Goal: Task Accomplishment & Management: Manage account settings

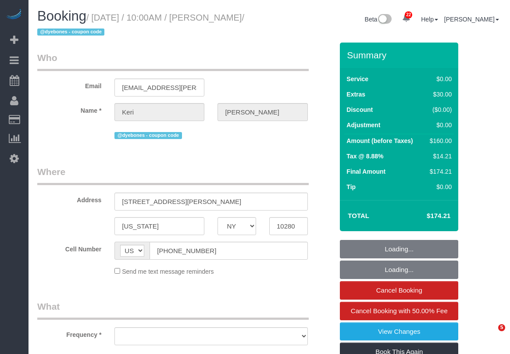
select select "NY"
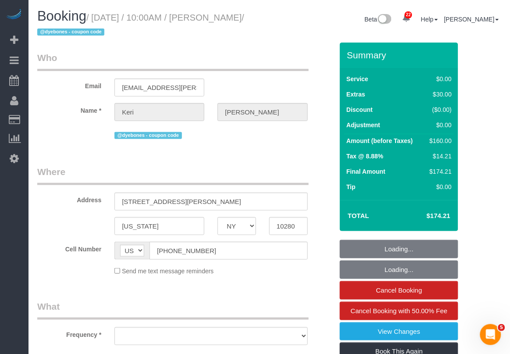
select select "object:18939"
select select "string:stripe-pm_1S8uyx4VGloSiKo7iBsBluaG"
select select "1"
select select "spot213"
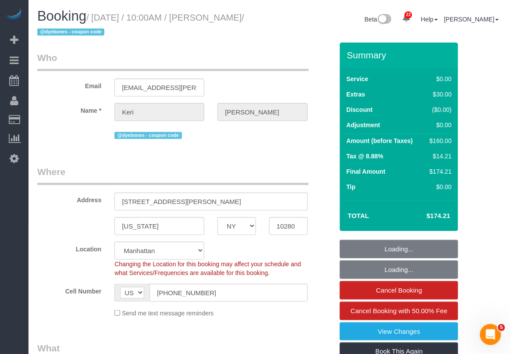
select select "number:58"
select select "number:72"
select select "number:15"
select select "number:5"
select select "object:19651"
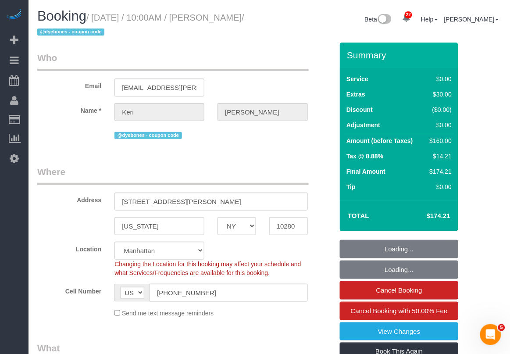
select select "spot265"
select select "1"
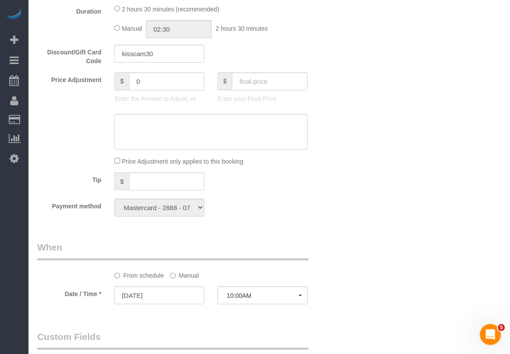
scroll to position [712, 0]
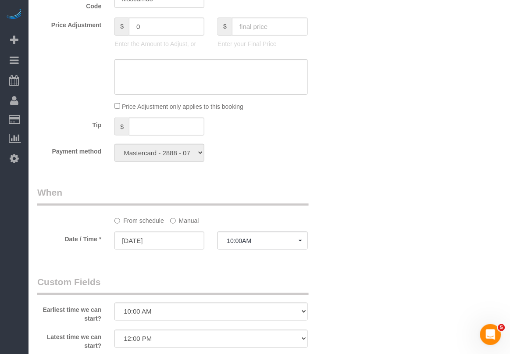
click at [347, 323] on div "Who Email keri.gawlik@gmail.com Name * Keri Gawlik @dyebones - coupon code Wher…" at bounding box center [269, 83] width 464 height 1507
click at [359, 310] on div "Who Email keri.gawlik@gmail.com Name * Keri Gawlik @dyebones - coupon code Wher…" at bounding box center [269, 83] width 464 height 1507
click at [382, 295] on div "Who Email keri.gawlik@gmail.com Name * Keri Gawlik @dyebones - coupon code Wher…" at bounding box center [269, 83] width 464 height 1507
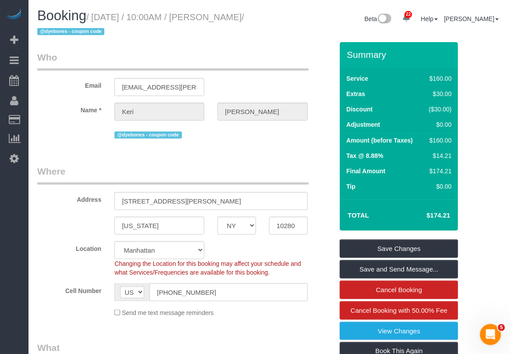
scroll to position [0, 0]
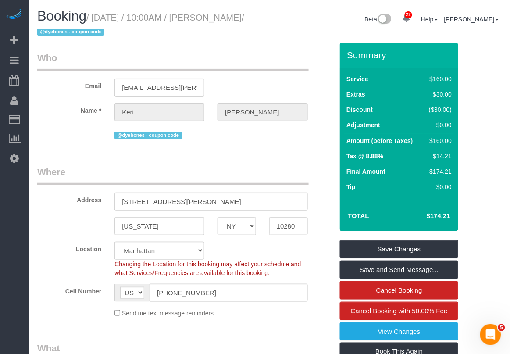
drag, startPoint x: 94, startPoint y: 11, endPoint x: 64, endPoint y: 28, distance: 34.3
click at [64, 28] on h1 "Booking / September 20, 2025 / 10:00AM / Keri Gawlik / @dyebones - coupon code" at bounding box center [149, 24] width 225 height 30
copy small "September 20, 2025 / 10:00AM / Keri Gawlik"
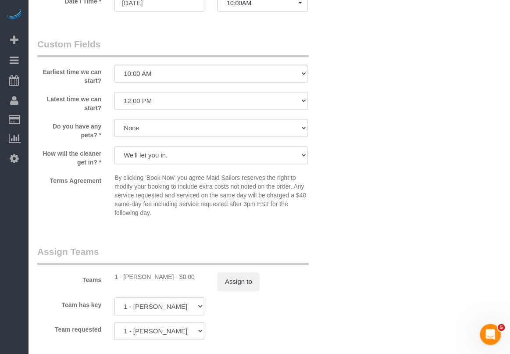
scroll to position [986, 0]
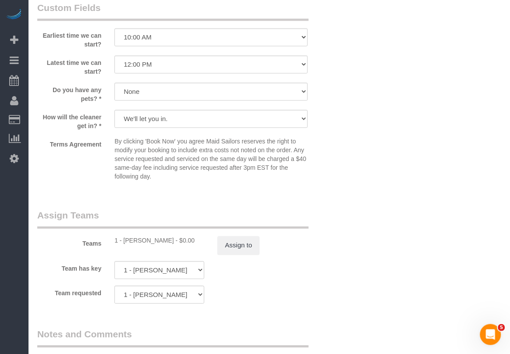
click at [259, 307] on fieldset "Assign Teams Teams 1 - Ana Lopez - $0.00 Assign to Team has key 1 - Ana Lopez 0…" at bounding box center [185, 259] width 296 height 101
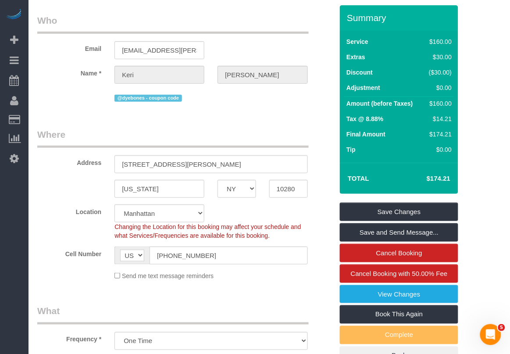
scroll to position [0, 0]
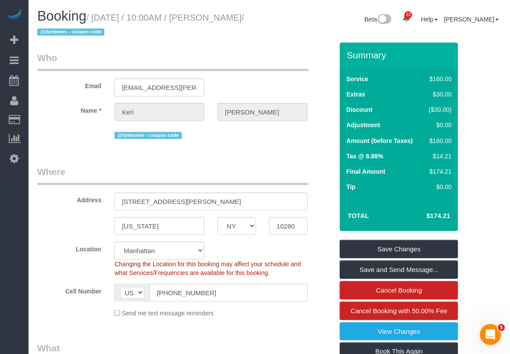
click at [290, 324] on fieldset "Where Address 225 Rector Place, Apt.7n New york AK AL AR AZ CA CO CT DC DE FL G…" at bounding box center [185, 244] width 296 height 159
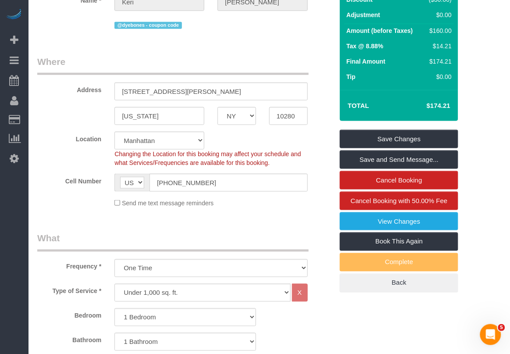
scroll to position [110, 0]
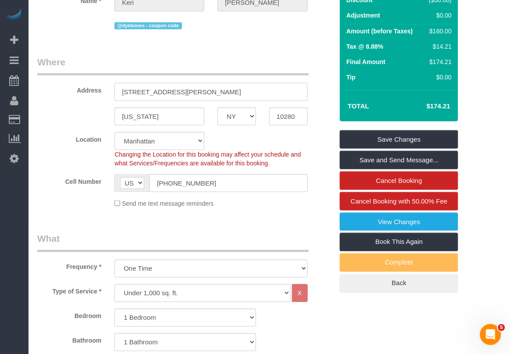
drag, startPoint x: 121, startPoint y: 95, endPoint x: 172, endPoint y: 101, distance: 52.1
click at [172, 101] on sui-booking-address "Address 225 Rector Place, Apt.7n New york AK AL AR AZ CA CO CT DC DE FL GA HI I…" at bounding box center [185, 91] width 296 height 70
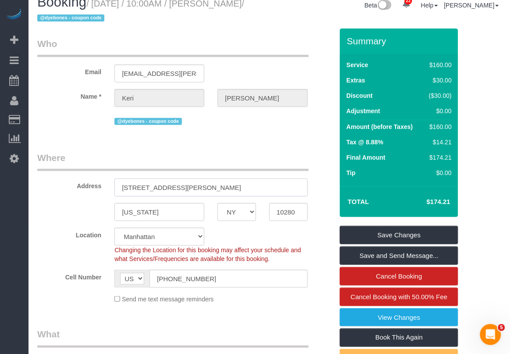
scroll to position [0, 0]
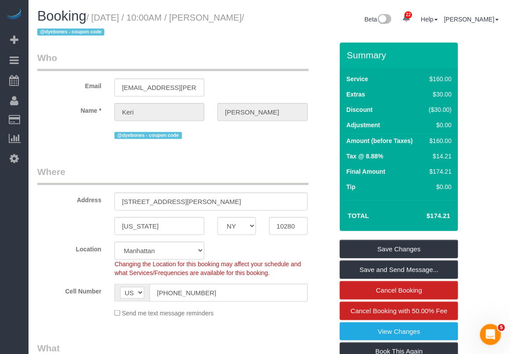
drag, startPoint x: 94, startPoint y: 14, endPoint x: 66, endPoint y: 31, distance: 33.0
click at [66, 31] on small "/ September 20, 2025 / 10:00AM / Keri Gawlik / @dyebones - coupon code" at bounding box center [140, 25] width 207 height 25
copy small "September 20, 2025 / 10:00AM / Keri Gawlik"
click at [305, 315] on div "Send me text message reminders" at bounding box center [211, 313] width 206 height 10
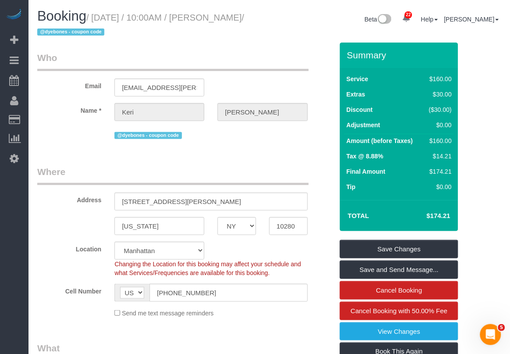
drag, startPoint x: 95, startPoint y: 18, endPoint x: 64, endPoint y: 29, distance: 33.0
click at [64, 29] on small "/ September 20, 2025 / 10:00AM / Keri Gawlik / @dyebones - coupon code" at bounding box center [140, 25] width 207 height 25
copy small "September 20, 2025 / 10:00AM / Keri Gawlik"
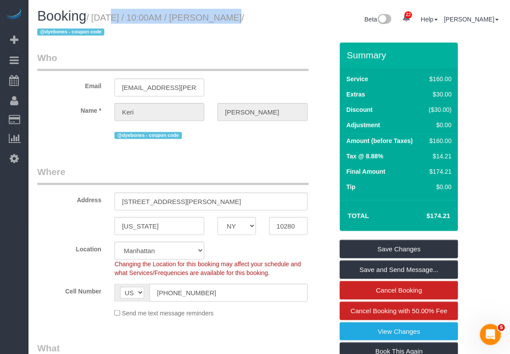
drag, startPoint x: 95, startPoint y: 18, endPoint x: 217, endPoint y: 14, distance: 122.8
click at [217, 14] on small "/ September 20, 2025 / 10:00AM / Keri Gawlik / @dyebones - coupon code" at bounding box center [140, 25] width 207 height 25
copy small "September 20, 2025 / 10:00AM"
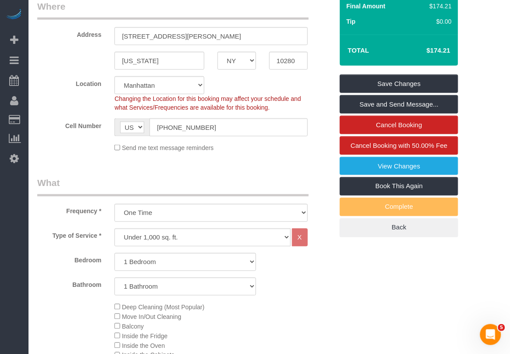
scroll to position [164, 0]
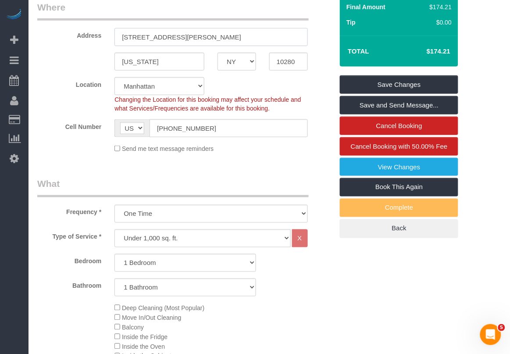
drag, startPoint x: 174, startPoint y: 38, endPoint x: 116, endPoint y: 35, distance: 57.9
click at [116, 35] on input "225 Rector Place, Apt.7n" at bounding box center [210, 37] width 193 height 18
drag, startPoint x: 153, startPoint y: 66, endPoint x: 117, endPoint y: 66, distance: 36.8
click at [117, 66] on input "New york" at bounding box center [159, 62] width 90 height 18
drag, startPoint x: 382, startPoint y: 324, endPoint x: 319, endPoint y: 307, distance: 65.8
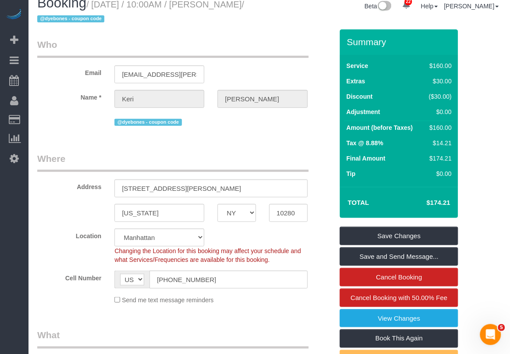
scroll to position [0, 0]
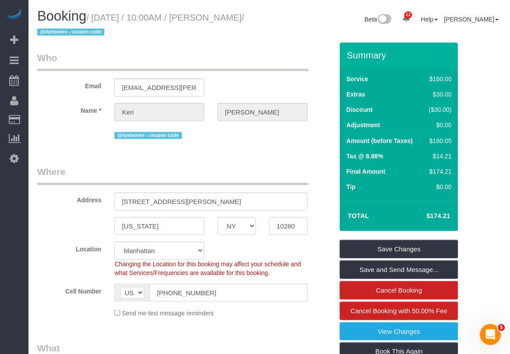
drag, startPoint x: 95, startPoint y: 18, endPoint x: 66, endPoint y: 31, distance: 31.6
click at [66, 31] on small "/ September 20, 2025 / 10:00AM / Keri Gawlik / @dyebones - coupon code" at bounding box center [140, 25] width 207 height 25
copy small "September 20, 2025 / 10:00AM / Keri Gawlik"
click at [50, 313] on div "Send me text message reminders" at bounding box center [185, 313] width 309 height 10
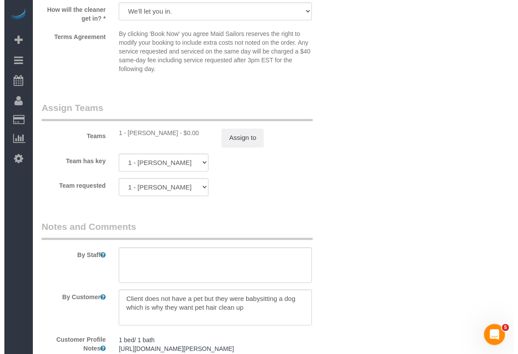
scroll to position [1096, 0]
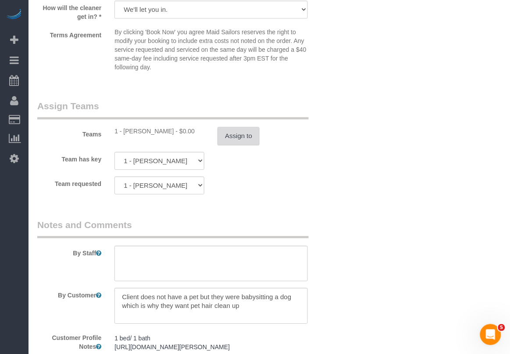
click at [249, 139] on button "Assign to" at bounding box center [238, 136] width 42 height 18
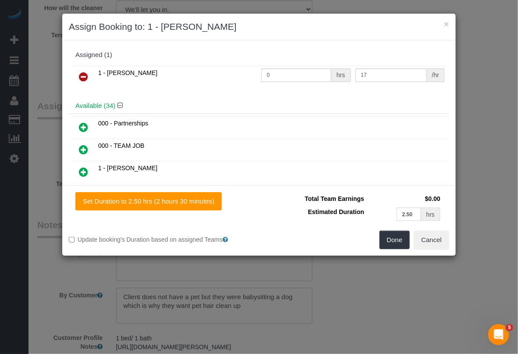
click at [84, 75] on icon at bounding box center [83, 76] width 9 height 11
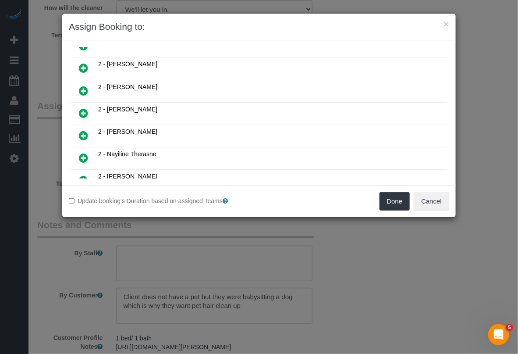
scroll to position [438, 0]
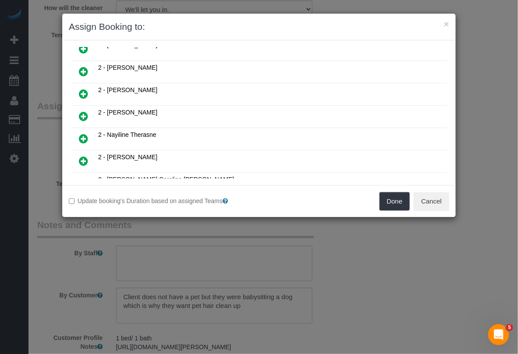
click at [86, 68] on icon at bounding box center [83, 71] width 9 height 11
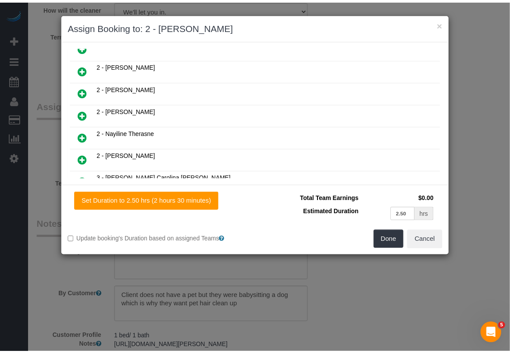
scroll to position [459, 0]
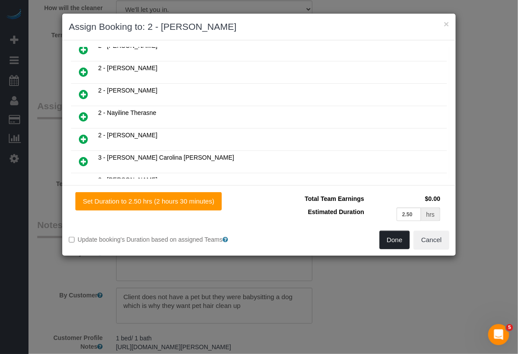
click at [394, 238] on button "Done" at bounding box center [395, 240] width 31 height 18
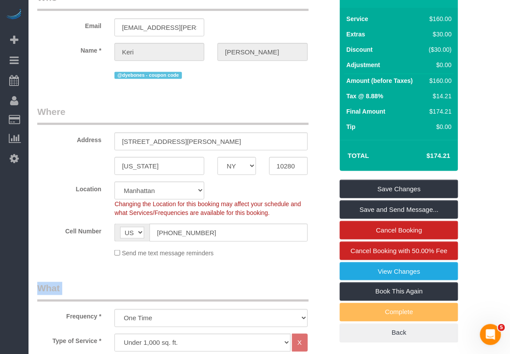
scroll to position [55, 0]
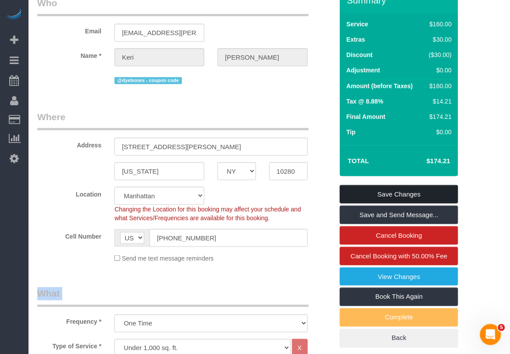
click at [381, 193] on link "Save Changes" at bounding box center [399, 194] width 118 height 18
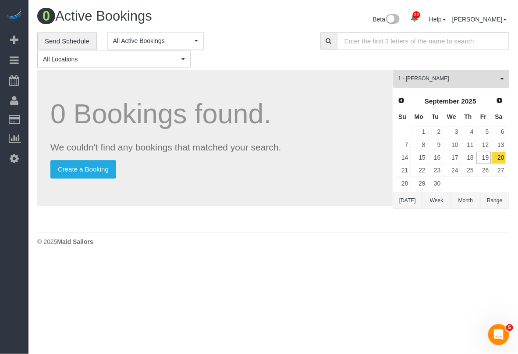
click at [500, 77] on button "1 - Ana Lopez All Teams" at bounding box center [451, 79] width 116 height 18
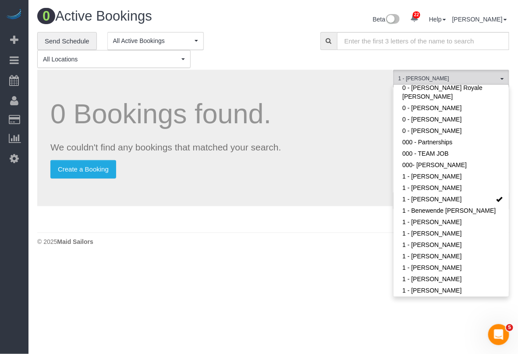
drag, startPoint x: 354, startPoint y: 301, endPoint x: 376, endPoint y: 294, distance: 22.9
click at [354, 301] on body "22 Beta Your Notifications You have 0 alerts × You have 8 to charge for 09/18/2…" at bounding box center [259, 177] width 518 height 354
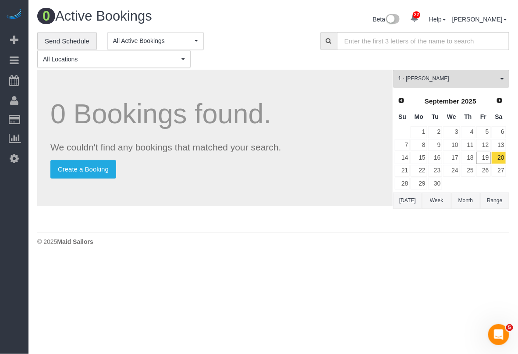
drag, startPoint x: 225, startPoint y: 302, endPoint x: 205, endPoint y: 285, distance: 25.5
click at [225, 302] on body "22 Beta Your Notifications You have 0 alerts × You have 8 to charge for 09/18/2…" at bounding box center [259, 177] width 518 height 354
click at [501, 80] on button "1 - Ana Lopez All Teams" at bounding box center [451, 79] width 116 height 18
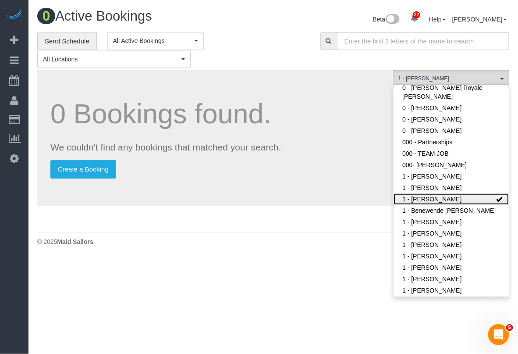
click at [496, 196] on span at bounding box center [499, 199] width 6 height 6
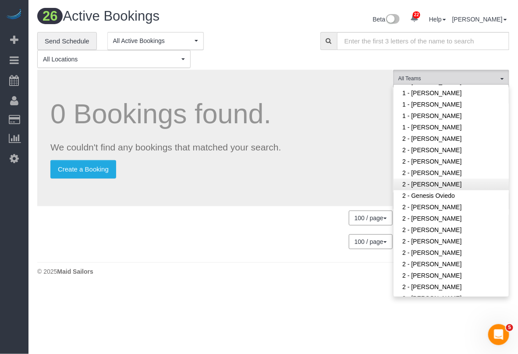
scroll to position [565, 0]
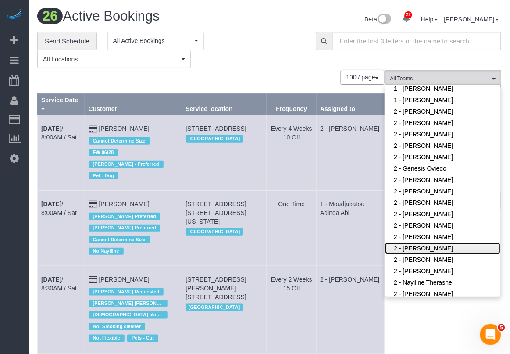
click at [438, 242] on link "2 - [PERSON_NAME]" at bounding box center [442, 247] width 115 height 11
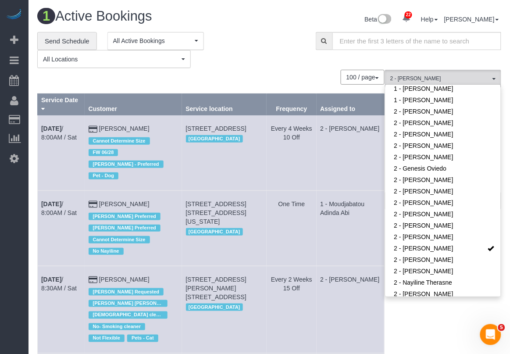
click at [271, 62] on div "**********" at bounding box center [169, 50] width 265 height 36
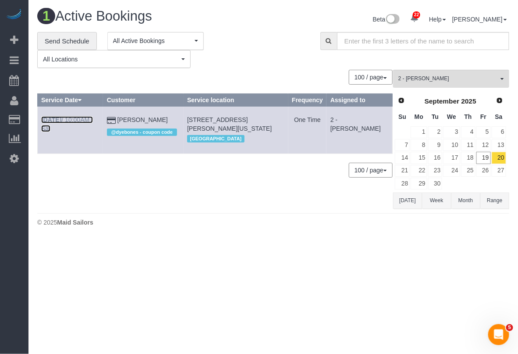
click at [77, 119] on link "Sep 20th / 10:00AM / Sat" at bounding box center [67, 124] width 52 height 16
click at [67, 41] on link "Send Schedule" at bounding box center [67, 41] width 60 height 18
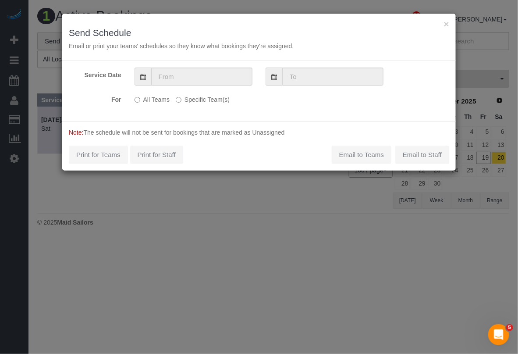
click at [193, 101] on label "Specific Team(s)" at bounding box center [203, 98] width 54 height 12
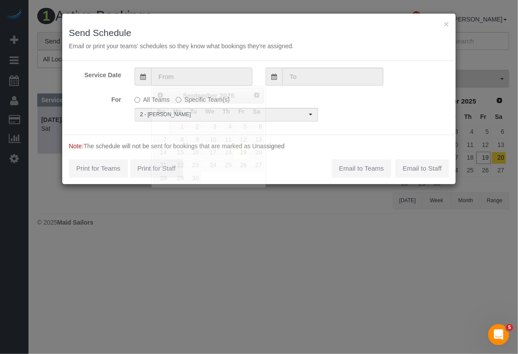
click at [211, 78] on input "text" at bounding box center [201, 76] width 101 height 18
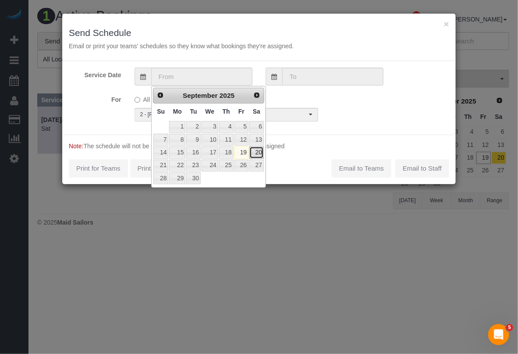
drag, startPoint x: 257, startPoint y: 154, endPoint x: 265, endPoint y: 153, distance: 8.0
click at [258, 153] on link "20" at bounding box center [256, 152] width 14 height 12
type input "09/20/2025"
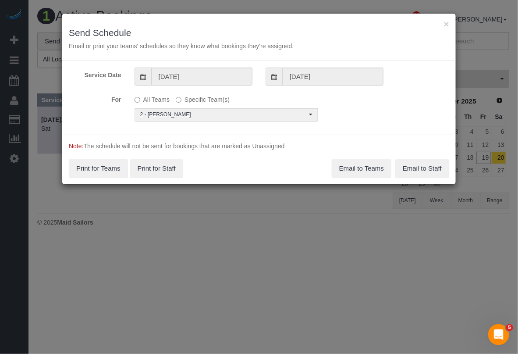
click at [332, 125] on div "Service Date 09/20/2025 09/20/2025 For All Teams Specific Team(s) 2 - Maria Pue…" at bounding box center [259, 98] width 394 height 74
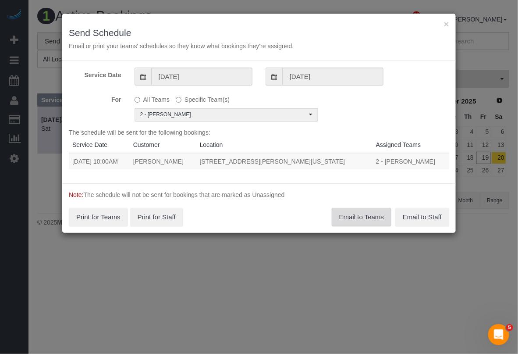
click at [351, 214] on button "Email to Teams" at bounding box center [362, 217] width 60 height 18
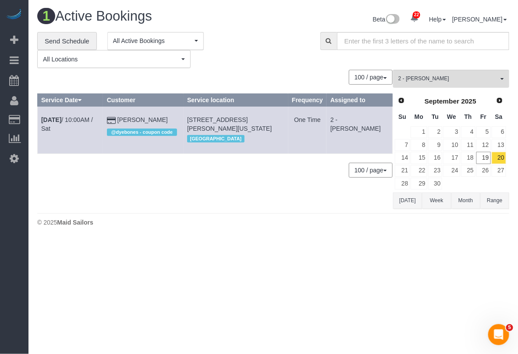
click at [470, 316] on body "22 Beta Your Notifications You have 0 alerts × You have 8 to charge for 09/18/2…" at bounding box center [259, 177] width 518 height 354
drag, startPoint x: 163, startPoint y: 119, endPoint x: 126, endPoint y: 119, distance: 36.4
click at [126, 119] on td "Keri Gawlik @dyebones - coupon code" at bounding box center [143, 130] width 80 height 47
copy link "[PERSON_NAME]"
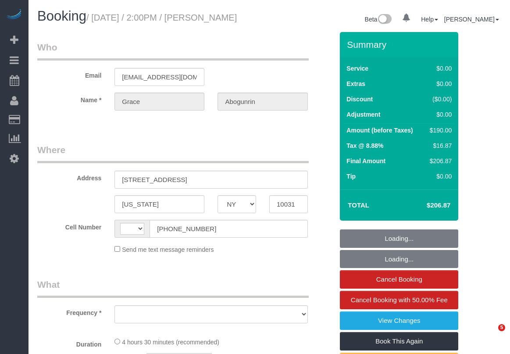
select select "NY"
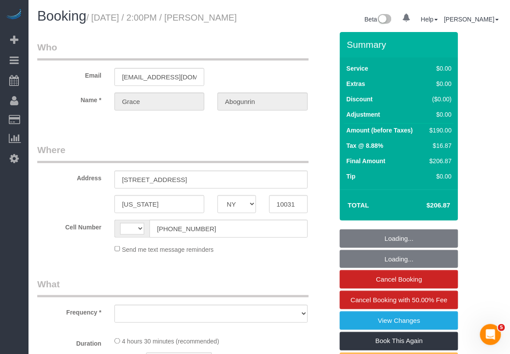
select select "string:[GEOGRAPHIC_DATA]"
select select "2"
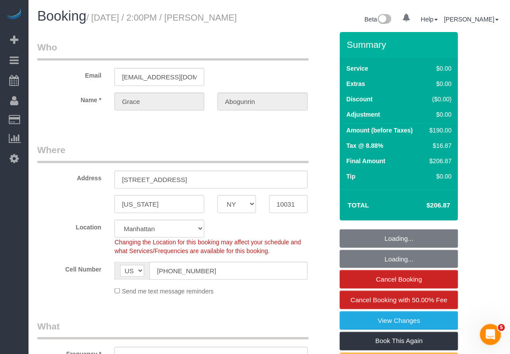
select select "object:906"
select select "spot1"
select select "number:89"
select select "number:90"
select select "number:15"
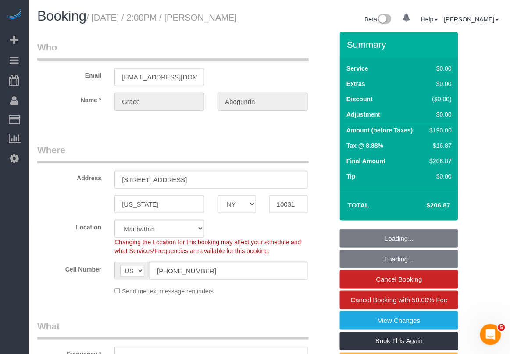
select select "number:5"
select select "object:1060"
select select "string:stripe-pm_1Rxpt54VGloSiKo7q1aHPImV"
select select "2"
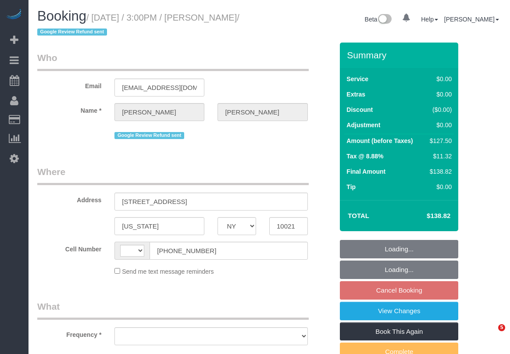
select select "NY"
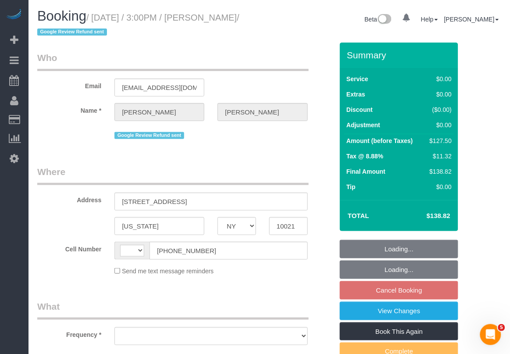
select select "string:US"
select select "object:800"
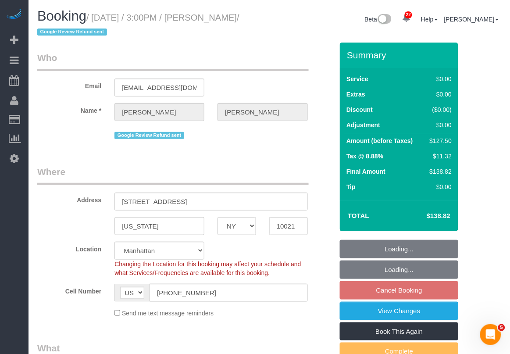
select select "string:stripe-pm_1QKXPd4VGloSiKo7ekv8QDow"
select select "object:909"
select select "spot8"
select select "number:89"
select select "number:90"
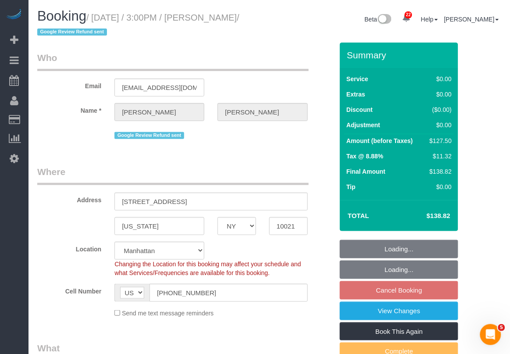
select select "number:15"
select select "number:6"
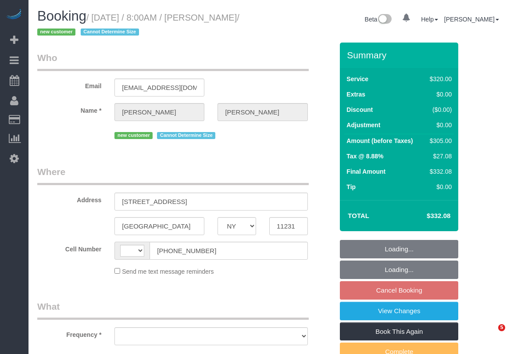
select select "NY"
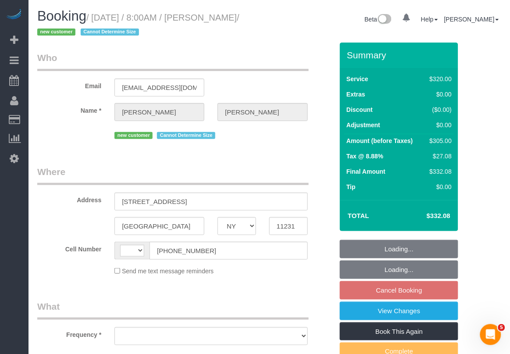
select select "string:[GEOGRAPHIC_DATA]"
select select "object:804"
select select "240"
select select "number:56"
select select "number:74"
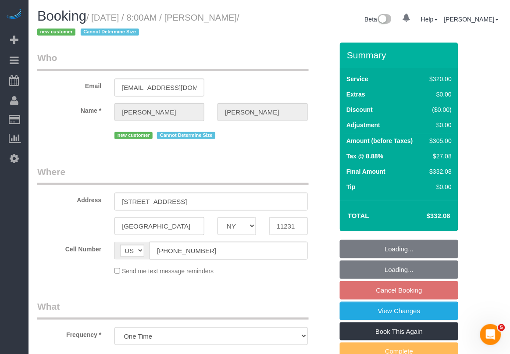
select select "number:15"
select select "number:5"
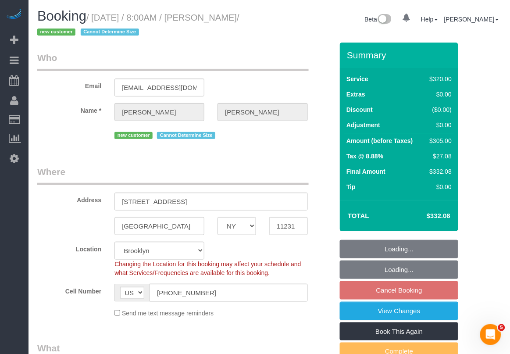
select select "string:stripe-pm_1S93RY4VGloSiKo7TbPzIl6r"
select select "spot1"
select select "object:1505"
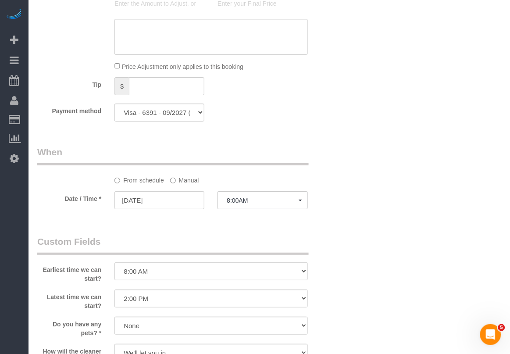
scroll to position [603, 0]
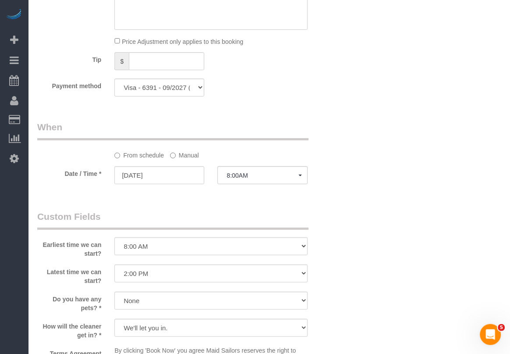
click at [378, 284] on div "Who Email bjbrennan@gmail.com Name * Brian Brennan new customer Cannot Determin…" at bounding box center [269, 95] width 464 height 1310
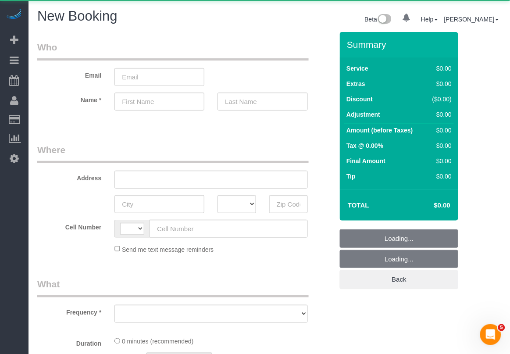
select select "object:477"
select select "number:89"
select select "number:90"
select select "string:[GEOGRAPHIC_DATA]"
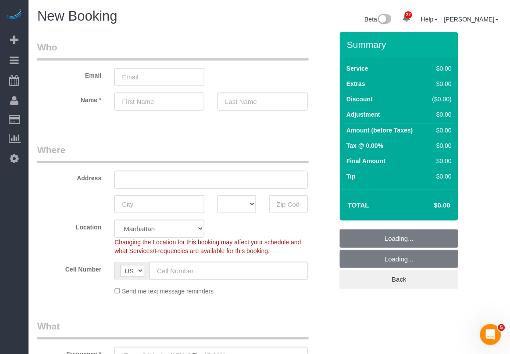
click at [237, 42] on legend "Who" at bounding box center [172, 51] width 271 height 20
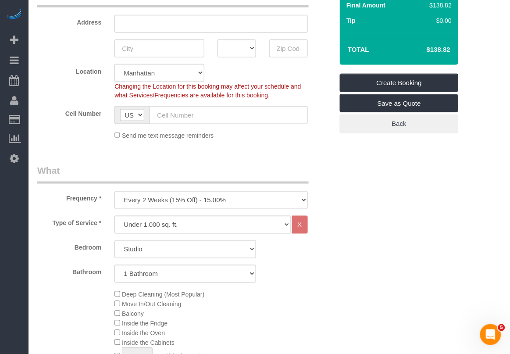
scroll to position [219, 0]
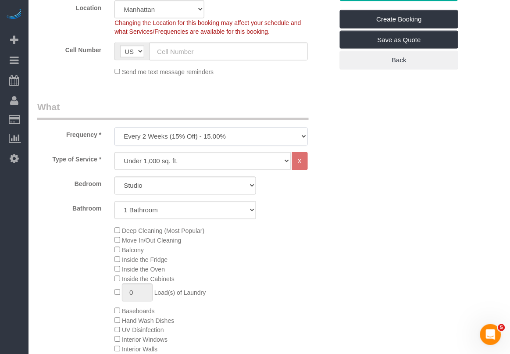
click at [263, 139] on select "One Time Weekly (20% Off) - 20.00% Every 2 Weeks (15% Off) - 15.00% Every 4 Wee…" at bounding box center [210, 137] width 193 height 18
select select "object:1405"
click at [114, 128] on select "One Time Weekly (20% Off) - 20.00% Every 2 Weeks (15% Off) - 15.00% Every 4 Wee…" at bounding box center [210, 137] width 193 height 18
click at [209, 183] on select "Studio 1 Bedroom 2 Bedrooms 3 Bedrooms" at bounding box center [185, 186] width 142 height 18
select select "1"
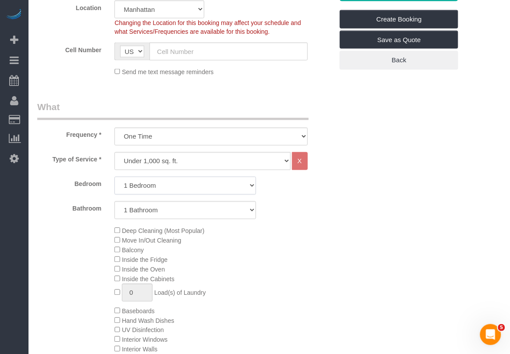
click at [114, 177] on select "Studio 1 Bedroom 2 Bedrooms 3 Bedrooms" at bounding box center [185, 186] width 142 height 18
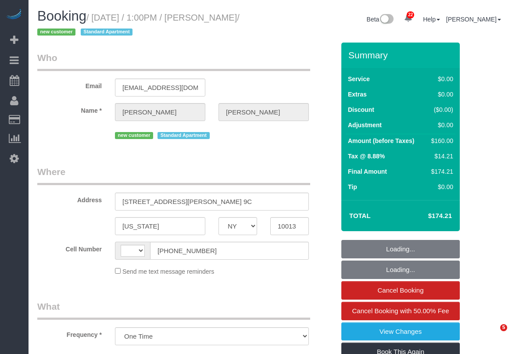
select select "NY"
select select "string:[GEOGRAPHIC_DATA]"
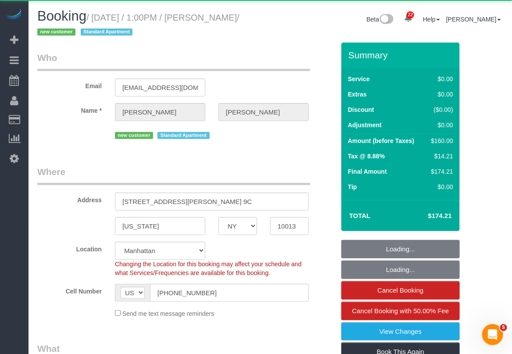
select select "1"
select select "number:58"
select select "number:76"
select select "number:15"
select select "number:5"
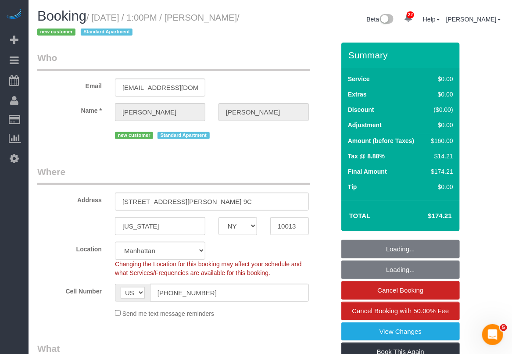
select select "object:1068"
select select "spot1"
select select "1"
select select "string:stripe-pm_1S7lGI4VGloSiKo7F8YNI8ia"
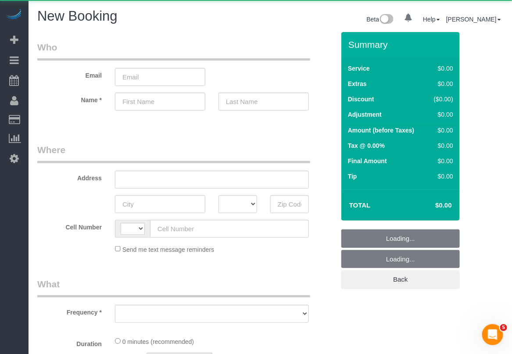
select select "string:[GEOGRAPHIC_DATA]"
select select "number:89"
select select "number:90"
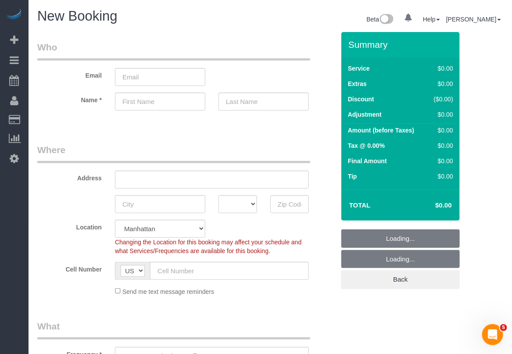
select select "object:1019"
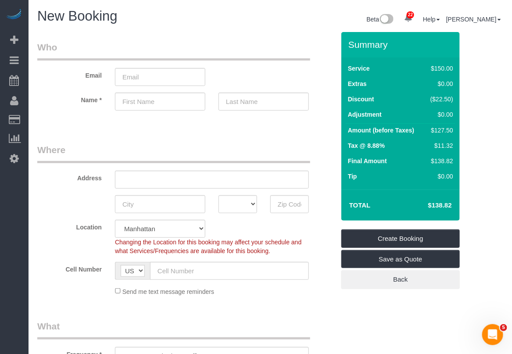
click at [242, 295] on div "Send me text message reminders" at bounding box center [211, 291] width 207 height 10
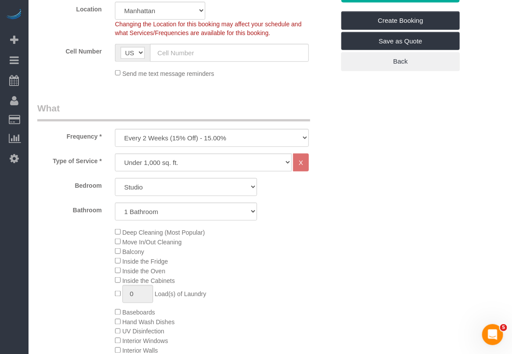
scroll to position [219, 0]
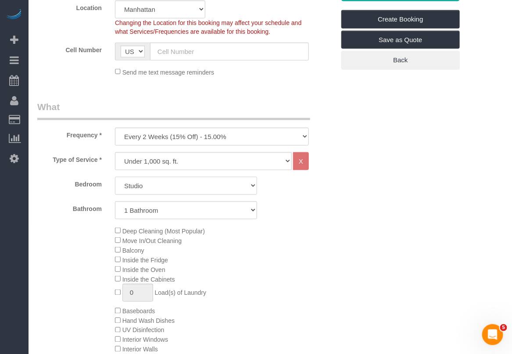
click at [191, 181] on select "Studio 1 Bedroom 2 Bedrooms 3 Bedrooms" at bounding box center [186, 186] width 142 height 18
select select "2"
click at [115, 177] on select "Studio 1 Bedroom 2 Bedrooms 3 Bedrooms" at bounding box center [186, 186] width 142 height 18
click at [196, 135] on select "One Time Weekly (20% Off) - 20.00% Every 2 Weeks (15% Off) - 15.00% Every 4 Wee…" at bounding box center [212, 137] width 194 height 18
select select "object:1020"
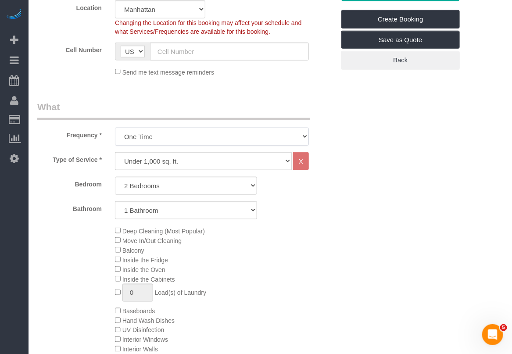
click at [115, 128] on select "One Time Weekly (20% Off) - 20.00% Every 2 Weeks (15% Off) - 15.00% Every 4 Wee…" at bounding box center [212, 137] width 194 height 18
click at [175, 211] on select "1 Bathroom 2 Bathrooms" at bounding box center [186, 210] width 142 height 18
select select "2"
click at [115, 201] on select "1 Bathroom 2 Bathrooms" at bounding box center [186, 210] width 142 height 18
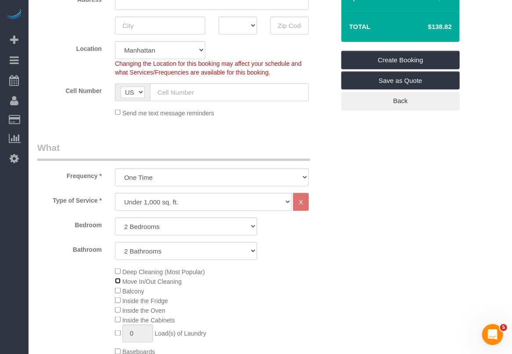
scroll to position [0, 0]
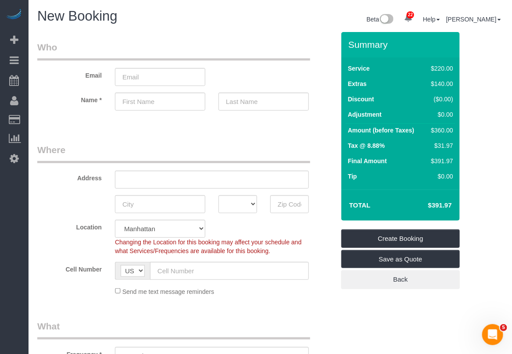
click at [294, 297] on fieldset "Where Address AK AL AR AZ CA CO CT DC DE FL GA HI IA ID IL IN KS KY LA MA MD ME…" at bounding box center [185, 222] width 297 height 159
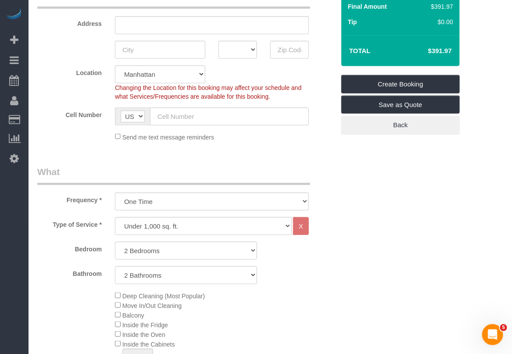
scroll to position [110, 0]
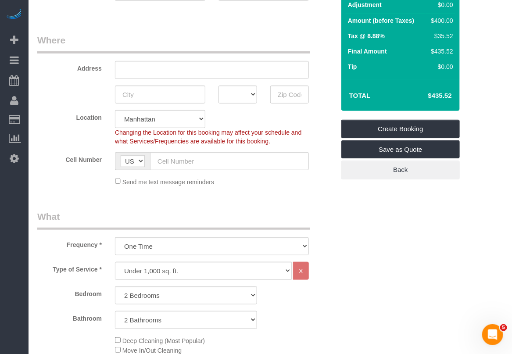
click at [139, 67] on input "text" at bounding box center [212, 70] width 194 height 18
paste input "610 East 11th Street, Apt #4B"
type input "610 East 11th Street, Apt #4B"
drag, startPoint x: 281, startPoint y: 90, endPoint x: 217, endPoint y: 91, distance: 64.4
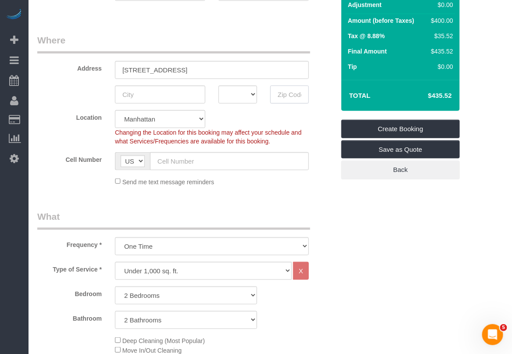
click at [281, 90] on input "text" at bounding box center [289, 94] width 39 height 18
paste input "10009"
type input "10009"
click at [148, 96] on input "text" at bounding box center [160, 94] width 90 height 18
type input "[US_STATE]"
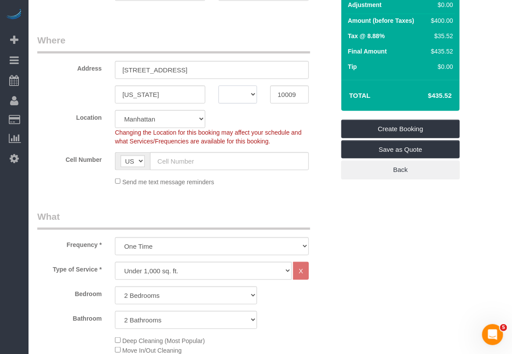
click at [249, 90] on select "AK AL AR AZ CA CO CT DC DE FL GA HI IA ID IL IN KS KY LA MA MD ME MI MN MO MS M…" at bounding box center [237, 94] width 39 height 18
select select "NY"
click at [218, 85] on select "AK AL AR AZ CA CO CT DC DE FL GA HI IA ID IL IN KS KY LA MA MD ME MI MN MO MS M…" at bounding box center [237, 94] width 39 height 18
click at [294, 217] on legend "What" at bounding box center [173, 220] width 273 height 20
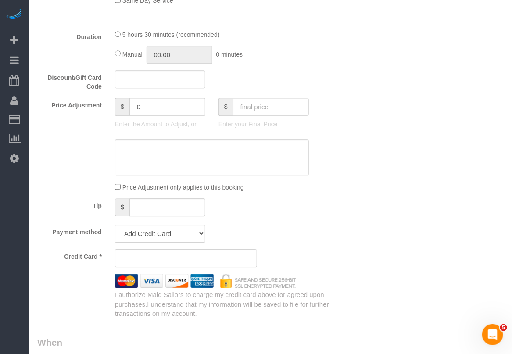
scroll to position [657, 0]
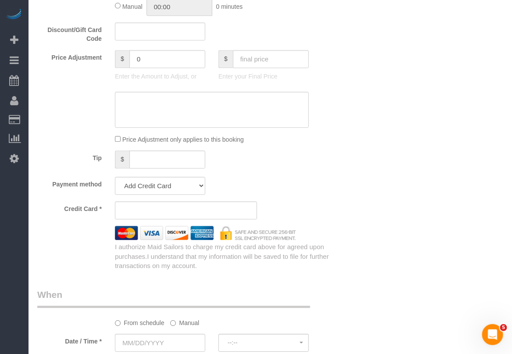
click at [284, 281] on div "Who Email Name * Where Address 610 East 11th Street, Apt #4B New York AK AL AR …" at bounding box center [186, 104] width 310 height 1459
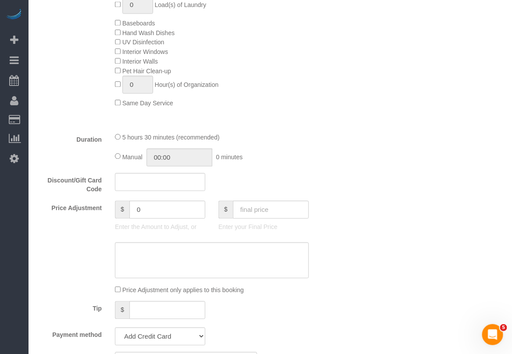
scroll to position [548, 0]
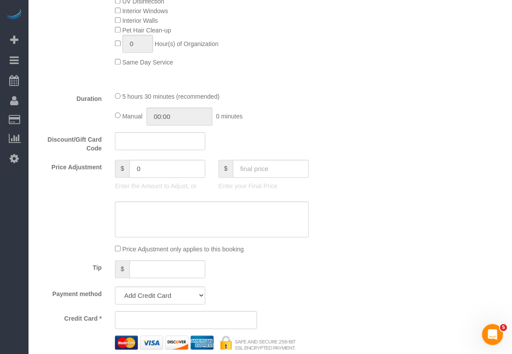
click at [315, 286] on div "Payment method Add Credit Card Cash Check Paypal" at bounding box center [186, 295] width 310 height 18
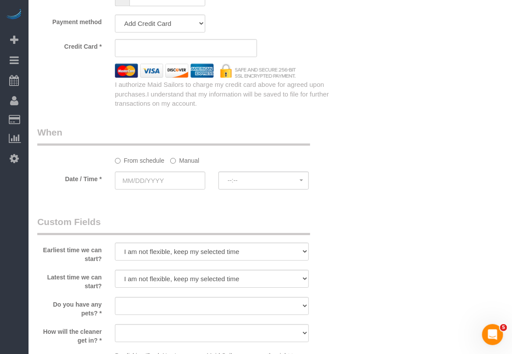
scroll to position [822, 0]
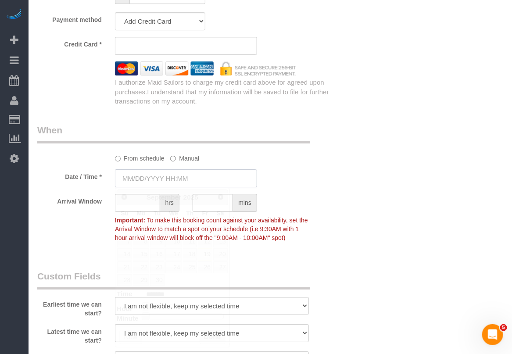
click at [170, 171] on input "text" at bounding box center [186, 178] width 142 height 18
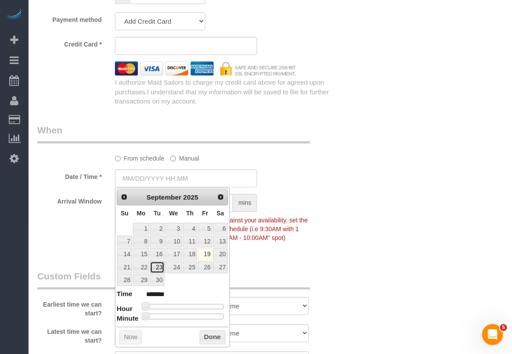
click at [158, 270] on link "23" at bounding box center [157, 267] width 14 height 12
click at [284, 200] on div "Arrival Window hrs mins Important: To make this booking count against your avai…" at bounding box center [186, 220] width 310 height 52
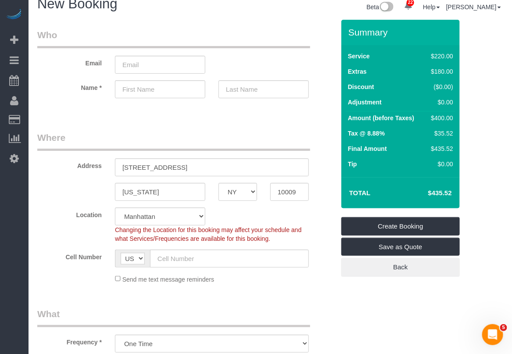
scroll to position [0, 0]
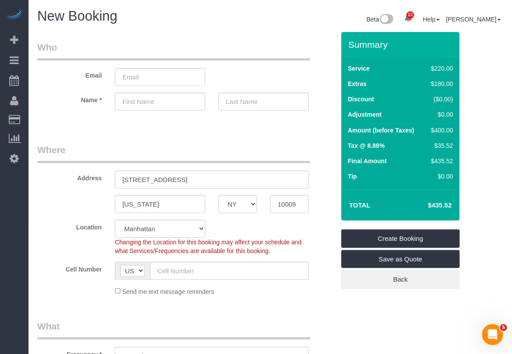
click at [310, 284] on sui-booking-location "Location Manhattan Austin Boston Bronx Brooklyn Charlotte Denver New Jersey Por…" at bounding box center [185, 258] width 297 height 76
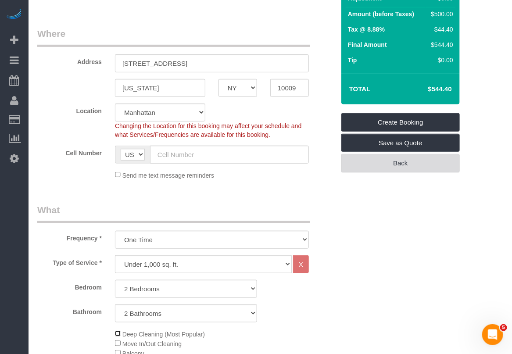
scroll to position [110, 0]
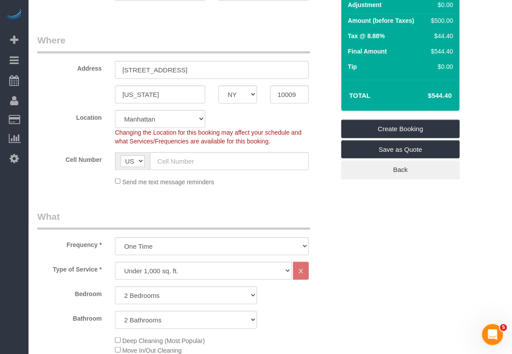
drag, startPoint x: 427, startPoint y: 92, endPoint x: 455, endPoint y: 94, distance: 27.7
click at [455, 94] on div "Total $544.40" at bounding box center [400, 95] width 118 height 31
copy table "Total"
drag, startPoint x: 38, startPoint y: 321, endPoint x: 44, endPoint y: 321, distance: 6.2
click at [38, 321] on label "Bathroom" at bounding box center [70, 317] width 78 height 12
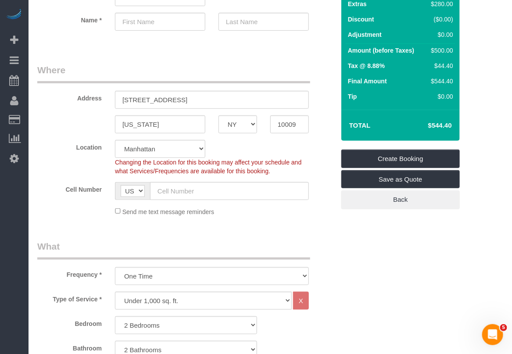
scroll to position [219, 0]
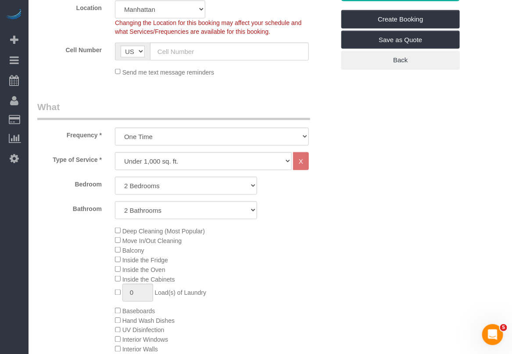
click at [289, 321] on div "Deep Cleaning (Most Popular) Move In/Out Cleaning Balcony Inside the Fridge Ins…" at bounding box center [224, 311] width 233 height 170
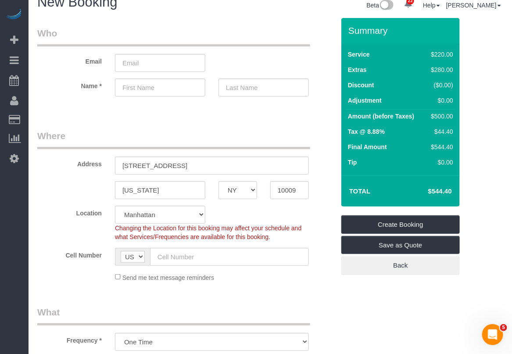
scroll to position [0, 0]
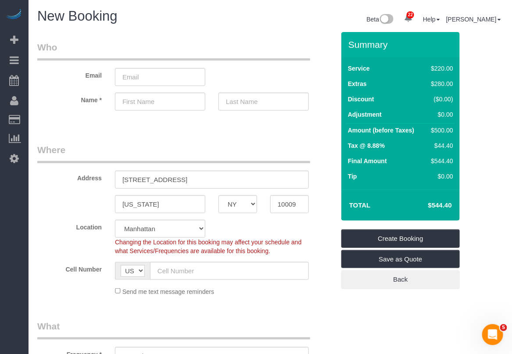
drag, startPoint x: 51, startPoint y: 102, endPoint x: 57, endPoint y: 101, distance: 6.2
click at [51, 102] on label "Name *" at bounding box center [70, 98] width 78 height 12
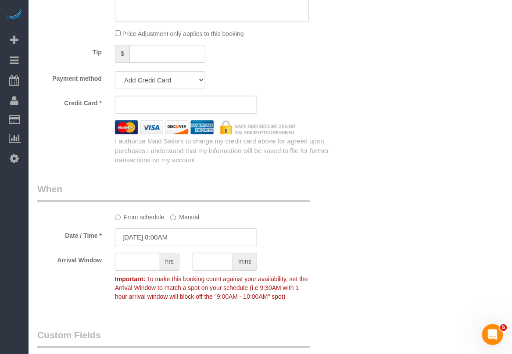
scroll to position [767, 0]
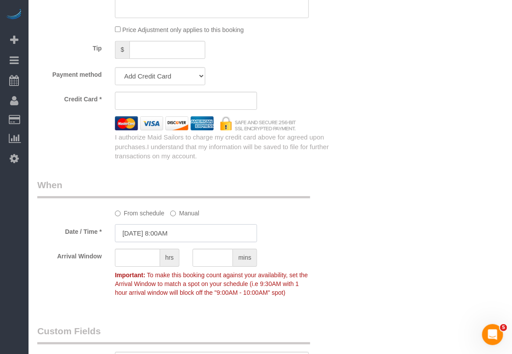
click at [165, 233] on input "09/19/2025 8:00AM" at bounding box center [186, 233] width 142 height 18
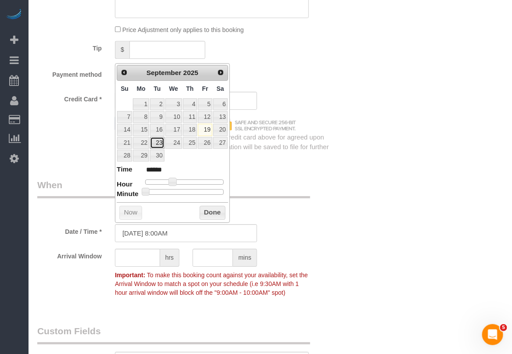
click at [156, 146] on link "23" at bounding box center [157, 143] width 14 height 12
type input "09/23/2025 8:00AM"
click at [274, 208] on div "From schedule Manual" at bounding box center [211, 212] width 207 height 12
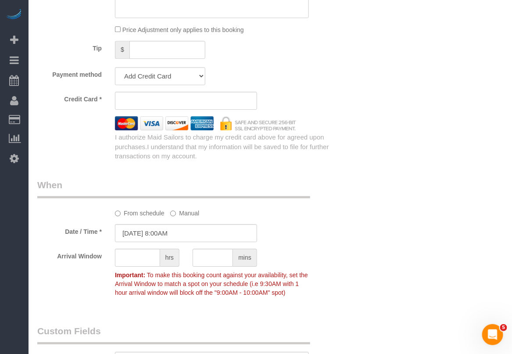
click at [307, 323] on div "Who Email Name * Where Address 610 East 11th Street, Apt #4B New York AK AL AR …" at bounding box center [186, 23] width 310 height 1516
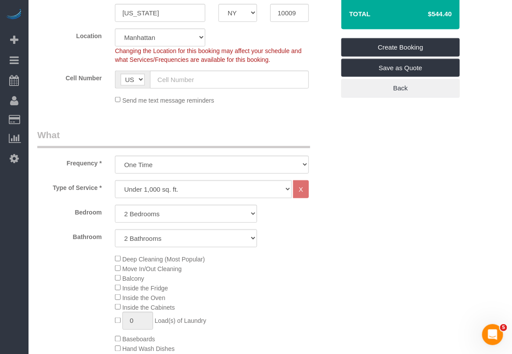
scroll to position [164, 0]
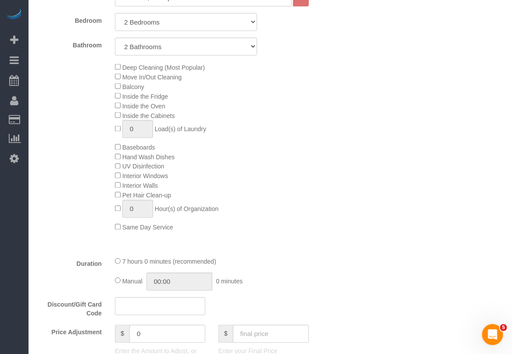
scroll to position [384, 0]
click at [114, 143] on div "Deep Cleaning (Most Popular) Move In/Out Cleaning Balcony Inside the Fridge Ins…" at bounding box center [224, 146] width 233 height 170
drag, startPoint x: 214, startPoint y: 126, endPoint x: 220, endPoint y: 128, distance: 6.9
click at [215, 128] on div "Deep Cleaning (Most Popular) Move In/Out Cleaning Balcony Inside the Fridge Ins…" at bounding box center [224, 146] width 233 height 170
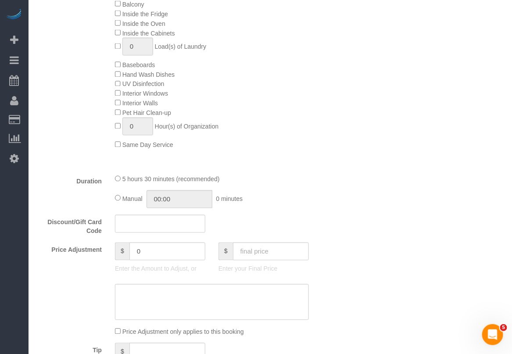
scroll to position [493, 0]
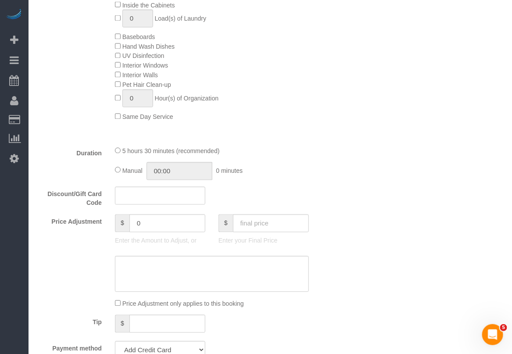
click at [428, 317] on div "Who Email Name * Where Address 610 East 11th Street, Apt #4B New York AK AL AR …" at bounding box center [269, 297] width 465 height 1516
drag, startPoint x: 46, startPoint y: 329, endPoint x: 64, endPoint y: 325, distance: 18.8
click at [50, 329] on div "Tip $" at bounding box center [186, 325] width 310 height 20
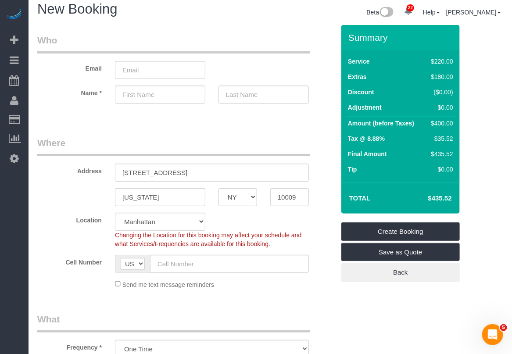
scroll to position [0, 0]
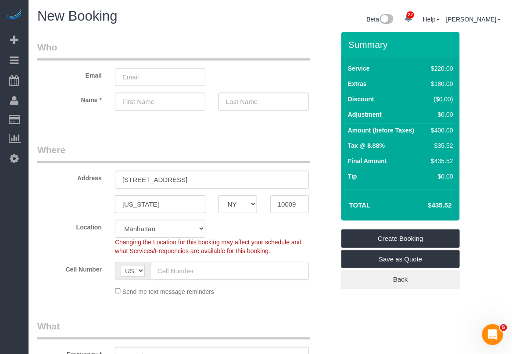
click at [222, 274] on input "text" at bounding box center [229, 271] width 159 height 18
paste input "+1 571 228 4497"
click at [167, 269] on input "+1 571 228 4497" at bounding box center [229, 271] width 159 height 18
click at [228, 265] on input "(571) 228-4497" at bounding box center [229, 271] width 159 height 18
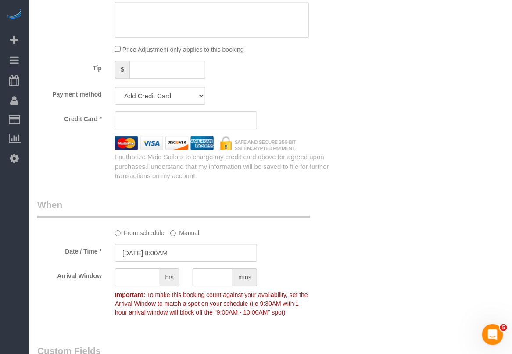
scroll to position [767, 0]
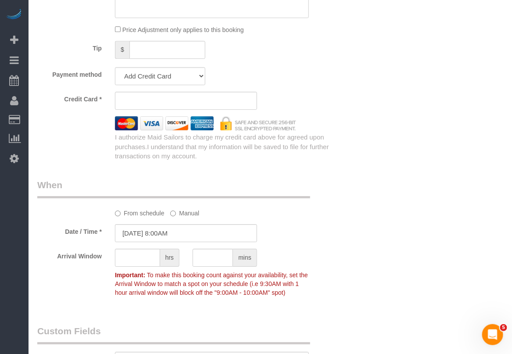
type input "(571) 228-4497"
click at [178, 237] on input "09/23/2025 8:00AM" at bounding box center [186, 233] width 142 height 18
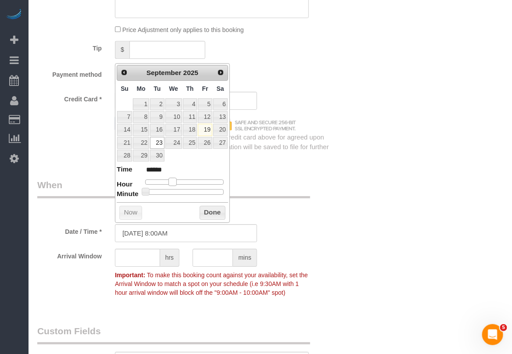
type input "09/23/2025 9:00AM"
type input "******"
drag, startPoint x: 172, startPoint y: 185, endPoint x: 178, endPoint y: 187, distance: 5.5
click at [178, 185] on span at bounding box center [176, 182] width 8 height 8
click at [212, 220] on button "Done" at bounding box center [212, 213] width 26 height 14
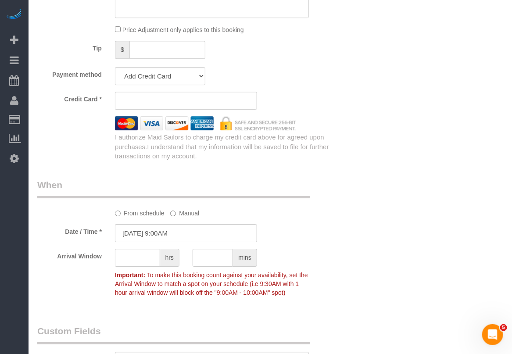
click at [296, 201] on div "From schedule Manual" at bounding box center [186, 197] width 310 height 39
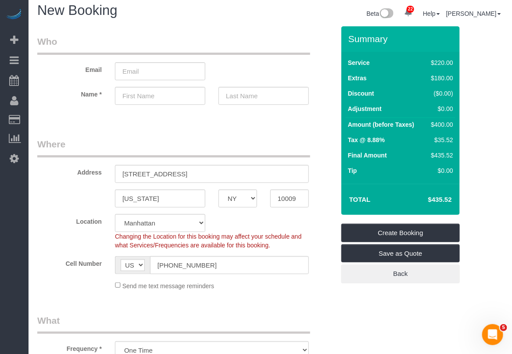
scroll to position [0, 0]
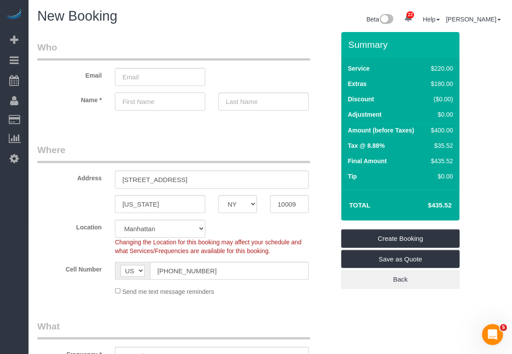
click at [178, 102] on input "text" at bounding box center [160, 101] width 90 height 18
click at [163, 103] on input "text" at bounding box center [160, 101] width 90 height 18
type input "Milagros"
type input "Frank"
click at [169, 79] on input "email" at bounding box center [160, 77] width 90 height 18
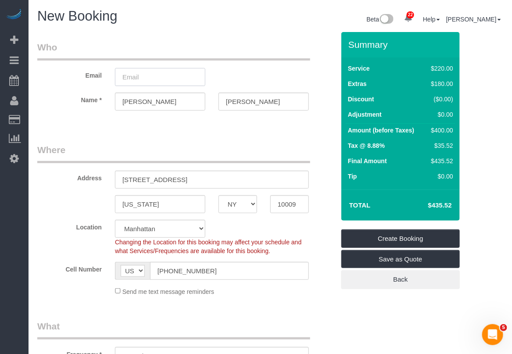
click at [171, 79] on input "email" at bounding box center [160, 77] width 90 height 18
click at [143, 75] on input "miraclce44" at bounding box center [160, 77] width 90 height 18
click at [161, 76] on input "miracle44" at bounding box center [160, 77] width 90 height 18
type input "miracle44@verizon.net"
click at [231, 71] on div "Email miracle44@verizon.net" at bounding box center [186, 63] width 310 height 45
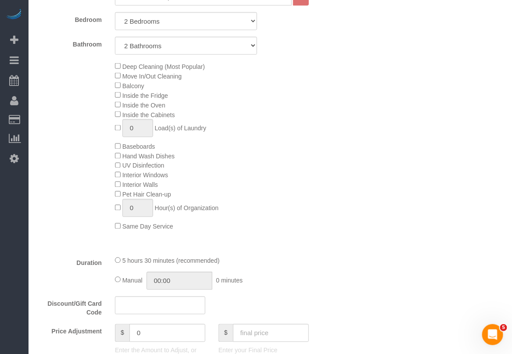
scroll to position [329, 0]
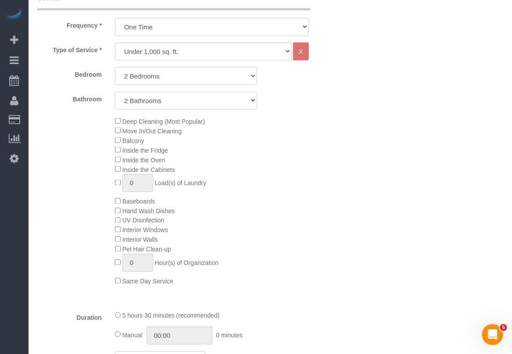
click at [227, 101] on select "1 Bathroom 2 Bathrooms" at bounding box center [186, 101] width 142 height 18
select select "1"
click at [115, 92] on select "1 Bathroom 2 Bathrooms" at bounding box center [186, 101] width 142 height 18
click at [327, 139] on div "Deep Cleaning (Most Popular) Move In/Out Cleaning Balcony Inside the Fridge Ins…" at bounding box center [224, 201] width 233 height 170
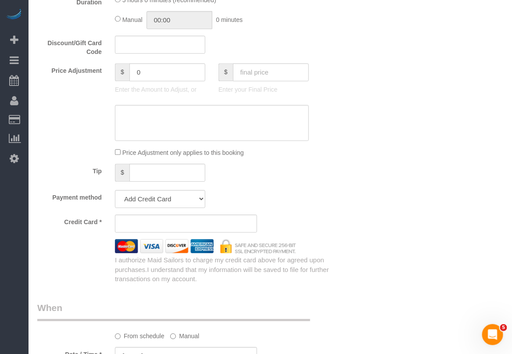
scroll to position [657, 0]
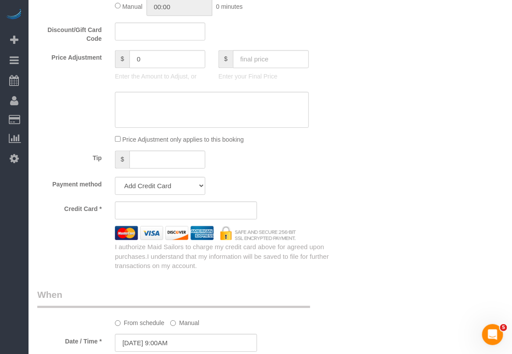
click at [269, 156] on div "Tip $" at bounding box center [186, 160] width 310 height 20
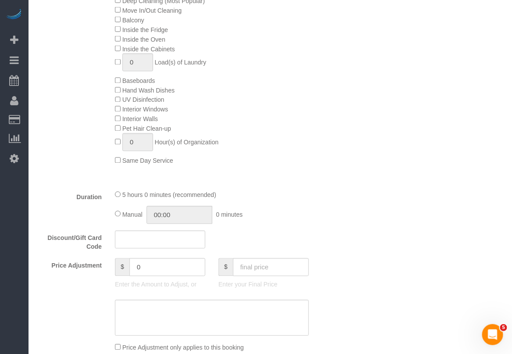
scroll to position [493, 0]
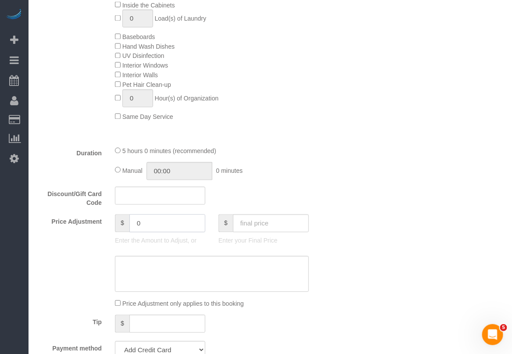
drag, startPoint x: 166, startPoint y: 224, endPoint x: 104, endPoint y: 221, distance: 61.4
click at [104, 221] on div "Price Adjustment $ 0 Enter the Amount to Adjust, or $ Enter your Final Price" at bounding box center [186, 231] width 310 height 35
type input "-25"
click at [162, 270] on textarea at bounding box center [212, 274] width 194 height 36
type textarea "n"
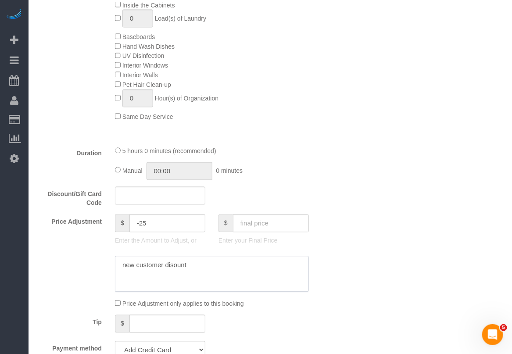
click at [174, 264] on textarea at bounding box center [212, 274] width 194 height 36
type textarea "new customer discount"
click at [362, 244] on div "Who Email miracle44@verizon.net Name * Milagros Frank Where Address 610 East 11…" at bounding box center [269, 297] width 465 height 1516
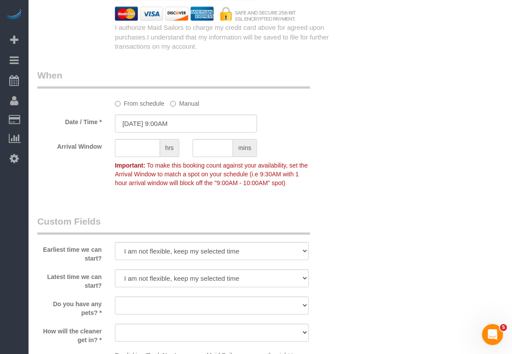
scroll to position [822, 0]
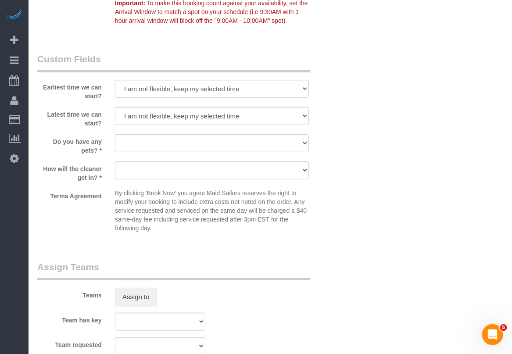
scroll to position [1041, 0]
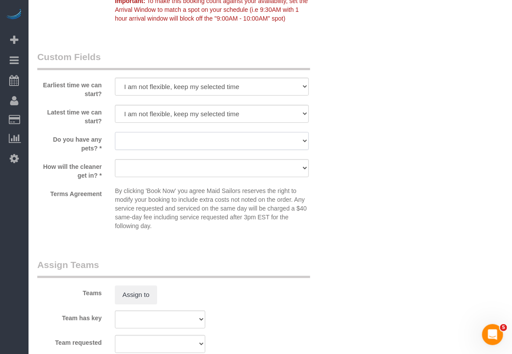
click at [301, 141] on select "Dog Cat None" at bounding box center [212, 141] width 194 height 18
select select "number:15"
click at [115, 132] on select "Dog Cat None" at bounding box center [212, 141] width 194 height 18
click at [302, 171] on select "We'll let you in. Doorman/Front Desk has the key. Other (Provide details)" at bounding box center [212, 168] width 194 height 18
select select "number:5"
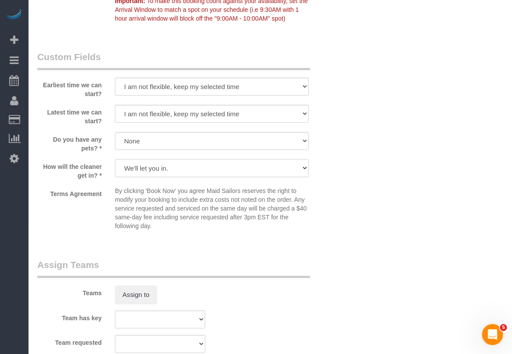
click at [115, 160] on select "We'll let you in. Doorman/Front Desk has the key. Other (Provide details)" at bounding box center [212, 168] width 194 height 18
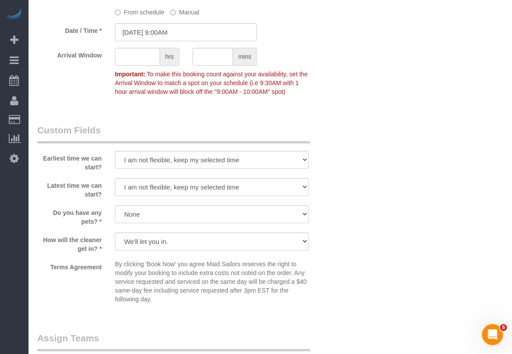
scroll to position [986, 0]
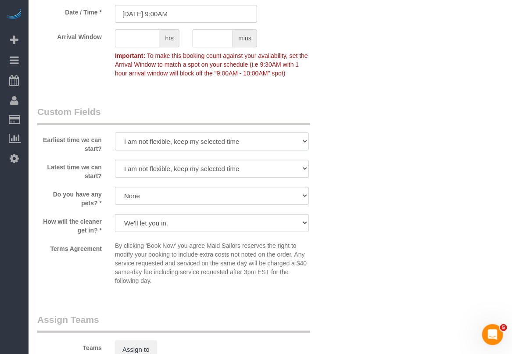
click at [300, 141] on select "I am not flexible, keep my selected time 8:00 AM 9:00 AM 10:00 AM 11:00 AM 12:0…" at bounding box center [212, 141] width 194 height 18
click at [301, 140] on select "I am not flexible, keep my selected time 8:00 AM 9:00 AM 10:00 AM 11:00 AM 12:0…" at bounding box center [212, 141] width 194 height 18
select select "number:57"
click at [115, 133] on select "I am not flexible, keep my selected time 8:00 AM 9:00 AM 10:00 AM 11:00 AM 12:0…" at bounding box center [212, 141] width 194 height 18
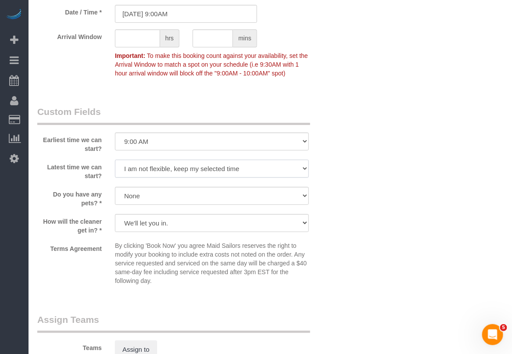
click at [304, 167] on select "I am not flexible, keep my selected time 8:00 AM 9:00 AM 10:00 AM 11:00 AM 12:0…" at bounding box center [212, 169] width 194 height 18
click at [115, 160] on select "I am not flexible, keep my selected time 8:00 AM 9:00 AM 10:00 AM 11:00 AM 12:0…" at bounding box center [212, 169] width 194 height 18
click at [297, 170] on select "I am not flexible, keep my selected time 8:00 AM 9:00 AM 10:00 AM 11:00 AM 12:0…" at bounding box center [212, 169] width 194 height 18
select select "number:72"
click at [115, 160] on select "I am not flexible, keep my selected time 8:00 AM 9:00 AM 10:00 AM 11:00 AM 12:0…" at bounding box center [212, 169] width 194 height 18
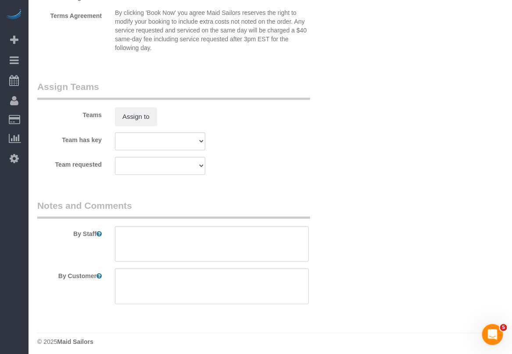
scroll to position [1225, 0]
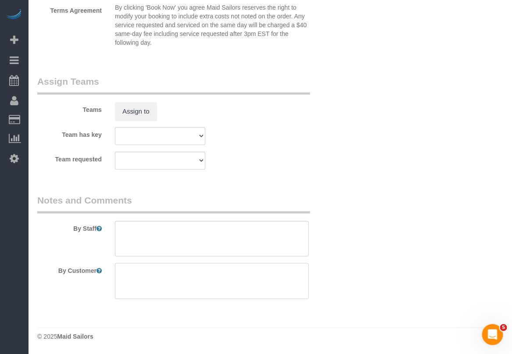
click at [264, 275] on textarea at bounding box center [212, 281] width 194 height 36
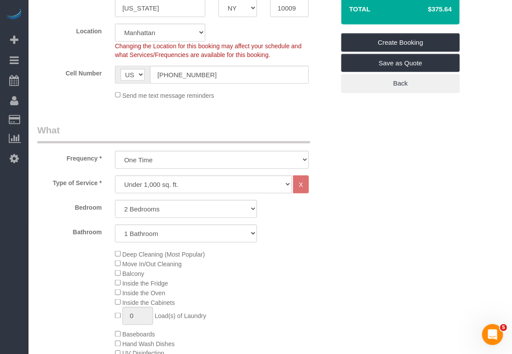
scroll to position [75, 0]
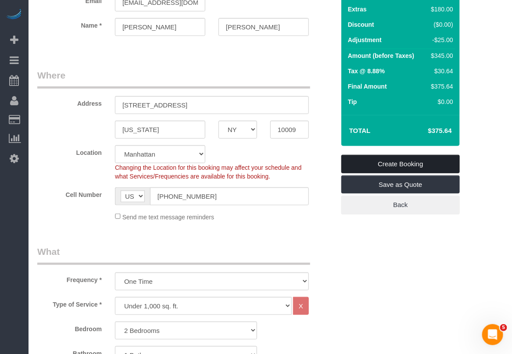
click at [380, 162] on link "Create Booking" at bounding box center [400, 164] width 118 height 18
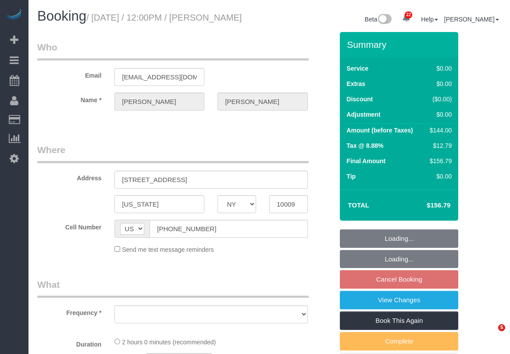
select select "NY"
select select "object:1504"
select select "string:stripe-pm_1Rvgvv4VGloSiKo7wtwlqj9a"
select select "spot2"
select select "number:60"
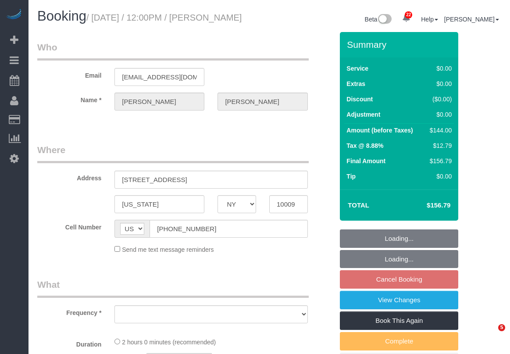
select select "number:72"
select select "number:15"
select select "number:5"
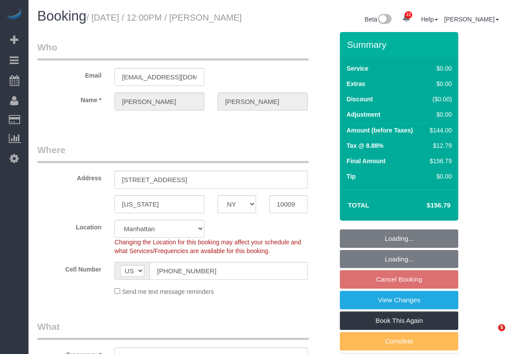
select select
select select "1"
select select "spot59"
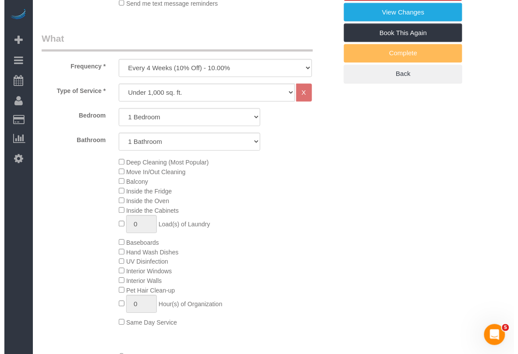
scroll to position [164, 0]
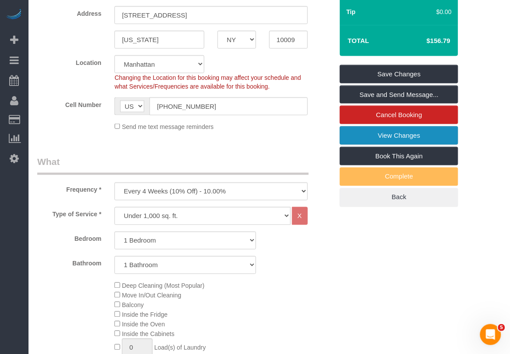
click at [370, 145] on link "View Changes" at bounding box center [399, 135] width 118 height 18
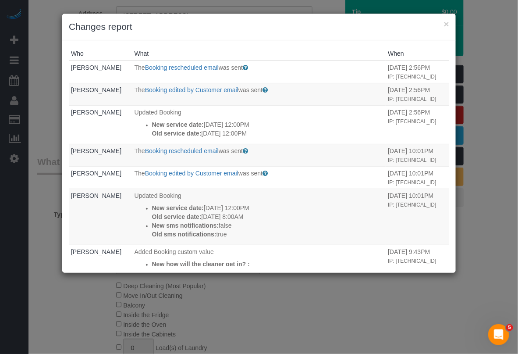
click at [509, 110] on div "× Changes report Who What When [PERSON_NAME] The Booking rescheduled email was …" at bounding box center [259, 177] width 518 height 354
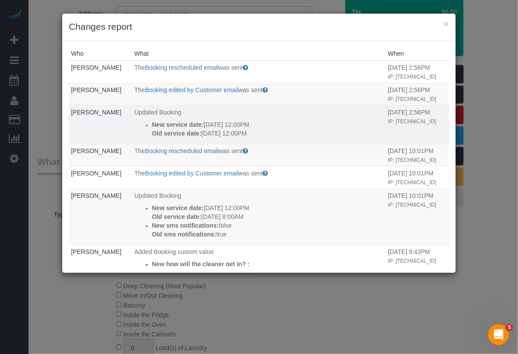
drag, startPoint x: 145, startPoint y: 137, endPoint x: 254, endPoint y: 153, distance: 110.7
click at [254, 144] on td "Updated Booking New service date: [DATE] 12:00PM Old service date: [DATE] 12:00…" at bounding box center [259, 124] width 254 height 39
copy div "New service date: [DATE] 12:00PM Old service date: [DATE] 12:00PM"
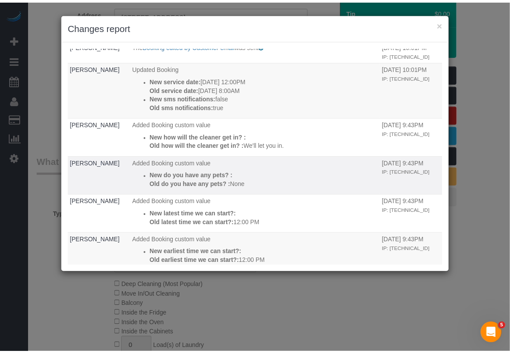
scroll to position [0, 0]
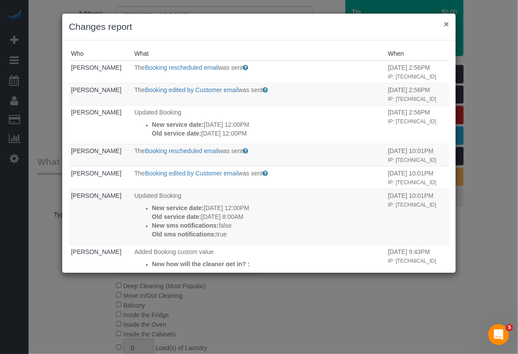
click at [446, 25] on button "×" at bounding box center [446, 23] width 5 height 9
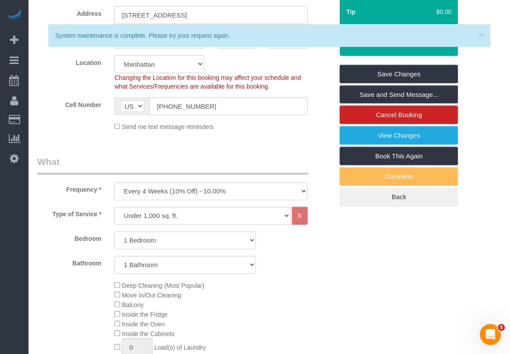
click at [51, 64] on fieldset "Where Address [STREET_ADDRESS] [US_STATE] AK AL AR AZ CA CO CT DC DE [GEOGRAPHI…" at bounding box center [185, 58] width 296 height 159
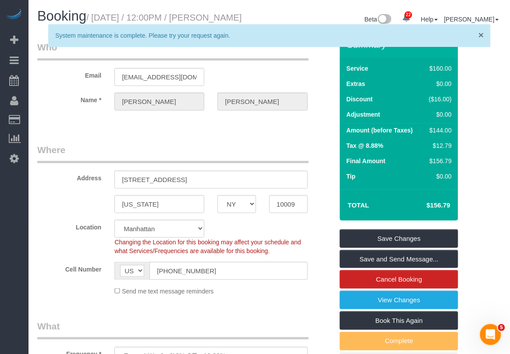
click at [480, 33] on span "×" at bounding box center [480, 35] width 5 height 10
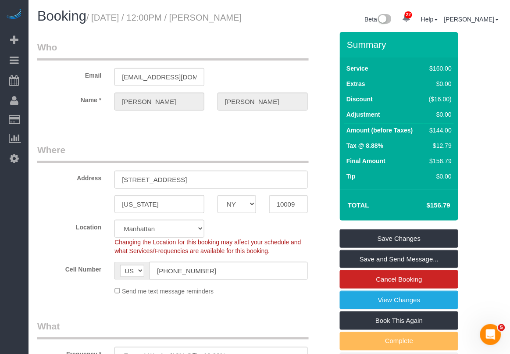
click at [305, 302] on fieldset "Where Address [STREET_ADDRESS] [US_STATE] AK AL AR AZ CA CO CT DC DE [GEOGRAPHI…" at bounding box center [185, 222] width 296 height 159
drag, startPoint x: 227, startPoint y: 17, endPoint x: 226, endPoint y: 35, distance: 18.5
click at [226, 24] on h1 "Booking / [DATE] / 12:00PM / [PERSON_NAME]" at bounding box center [149, 16] width 225 height 15
copy small "[PERSON_NAME]"
drag, startPoint x: 243, startPoint y: 314, endPoint x: 258, endPoint y: 265, distance: 51.2
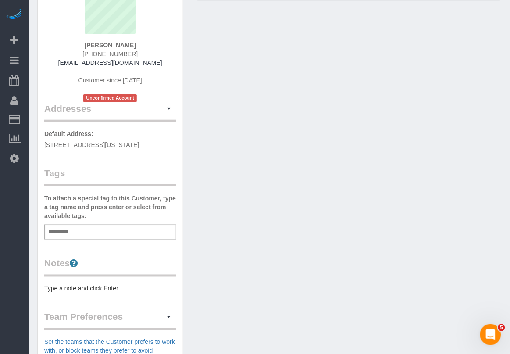
scroll to position [110, 0]
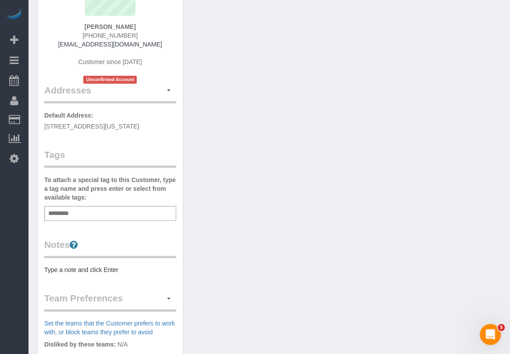
click at [92, 221] on div "Add a tag" at bounding box center [110, 213] width 132 height 15
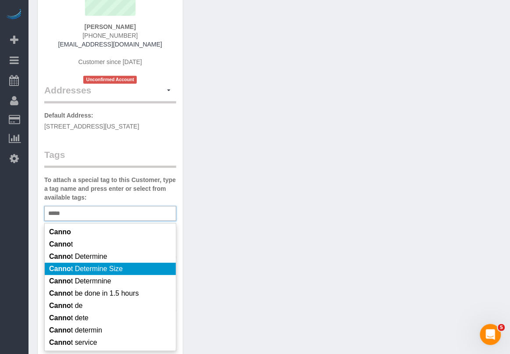
type input "*****"
click at [134, 275] on li "Canno t Determine Size" at bounding box center [110, 269] width 131 height 12
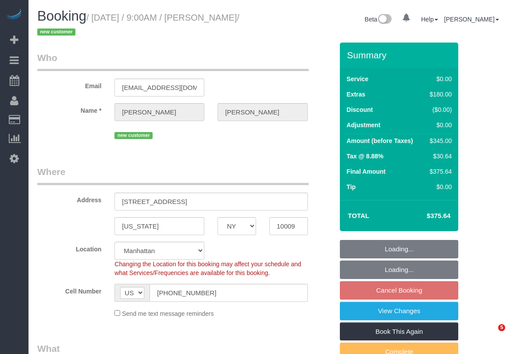
select select "NY"
select select "object:947"
select select "string:stripe-pm_1S9Aal4VGloSiKo7Oi6t8wUH"
select select "spot2"
select select "number:57"
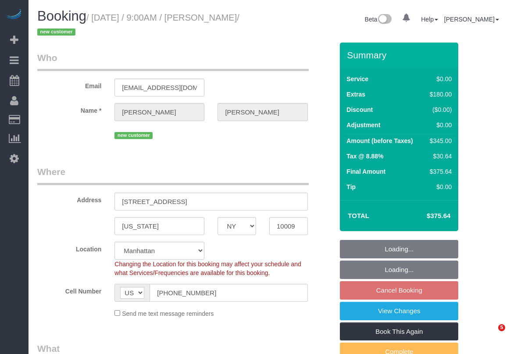
select select "number:72"
select select "number:15"
select select "number:5"
select select "object:1510"
select select "2"
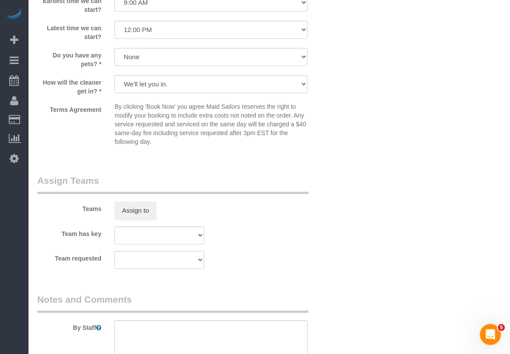
scroll to position [1041, 0]
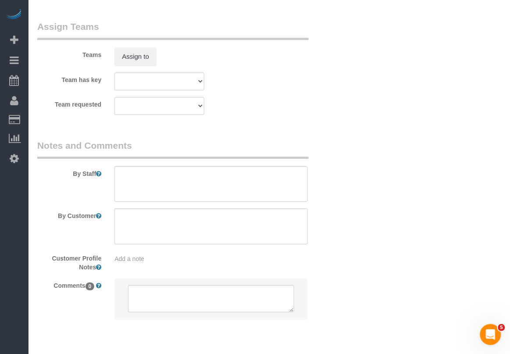
scroll to position [1205, 0]
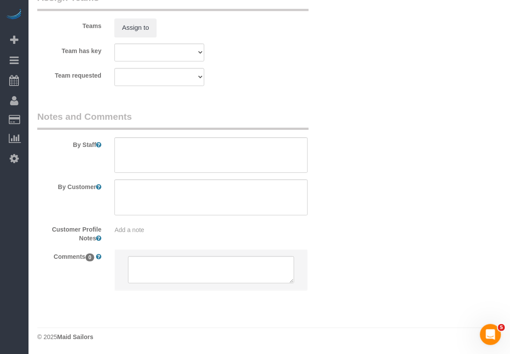
click at [148, 231] on div "Add a note" at bounding box center [210, 229] width 193 height 9
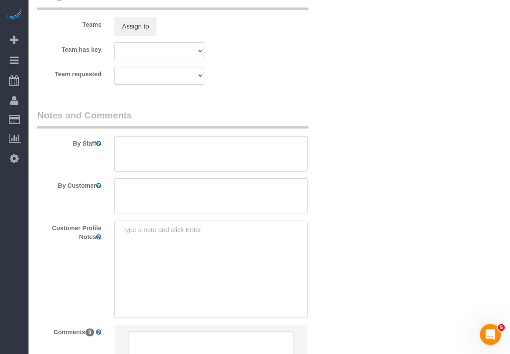
click at [143, 231] on textarea at bounding box center [210, 268] width 193 height 97
paste textarea "2beds/1bath [URL][DOMAIN_NAME]"
type textarea "2beds/1bath [URL][DOMAIN_NAME]"
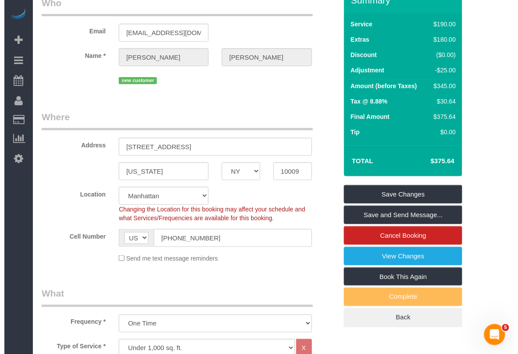
scroll to position [0, 0]
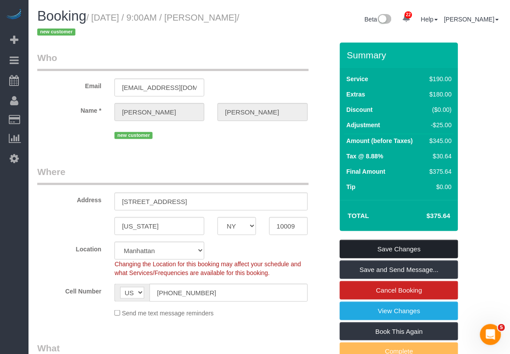
click at [413, 250] on link "Save Changes" at bounding box center [399, 249] width 118 height 18
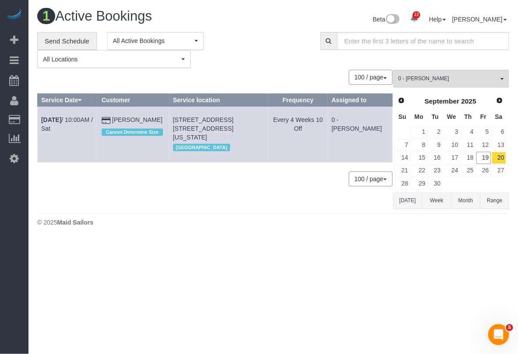
drag, startPoint x: 419, startPoint y: 307, endPoint x: 414, endPoint y: 298, distance: 10.0
click at [419, 307] on body "22 Beta Your Notifications You have 0 alerts × You have 8 to charge for [DATE] …" at bounding box center [259, 177] width 518 height 354
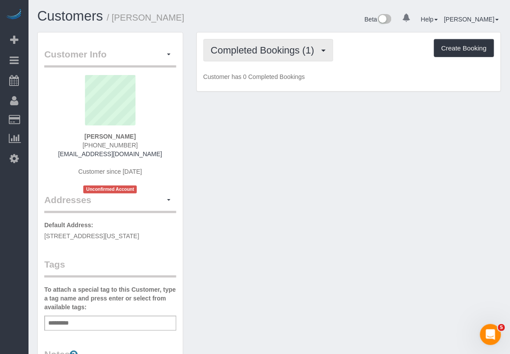
click at [266, 51] on span "Completed Bookings (1)" at bounding box center [265, 50] width 108 height 11
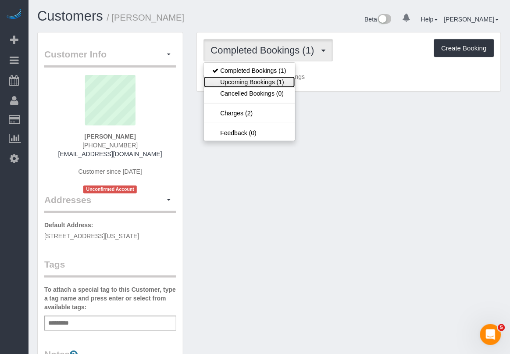
click at [271, 85] on link "Upcoming Bookings (1)" at bounding box center [249, 81] width 91 height 11
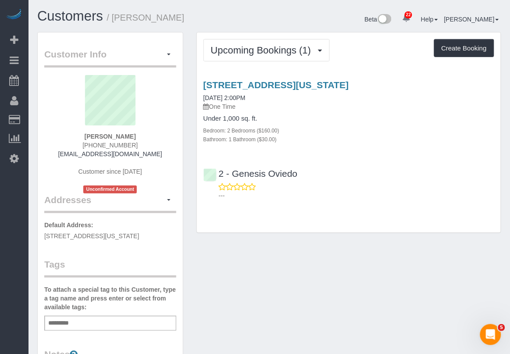
drag, startPoint x: 329, startPoint y: 313, endPoint x: 322, endPoint y: 291, distance: 23.7
click at [330, 313] on div "Customer Info Edit Contact Info Send Message Email Preferences Special Sales Ta…" at bounding box center [269, 330] width 477 height 596
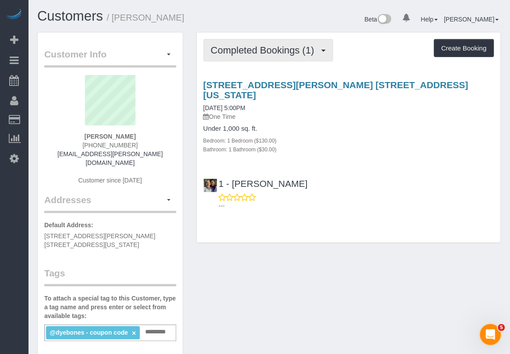
click at [286, 51] on span "Completed Bookings (1)" at bounding box center [265, 50] width 108 height 11
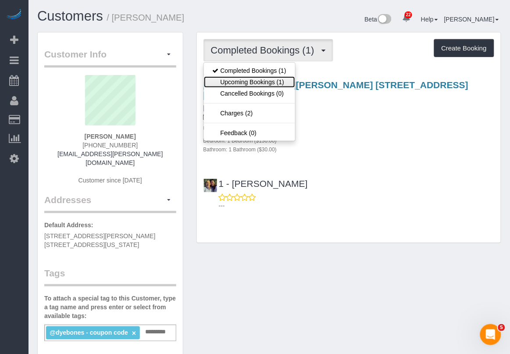
click at [274, 82] on link "Upcoming Bookings (1)" at bounding box center [249, 81] width 91 height 11
